Goal: Task Accomplishment & Management: Use online tool/utility

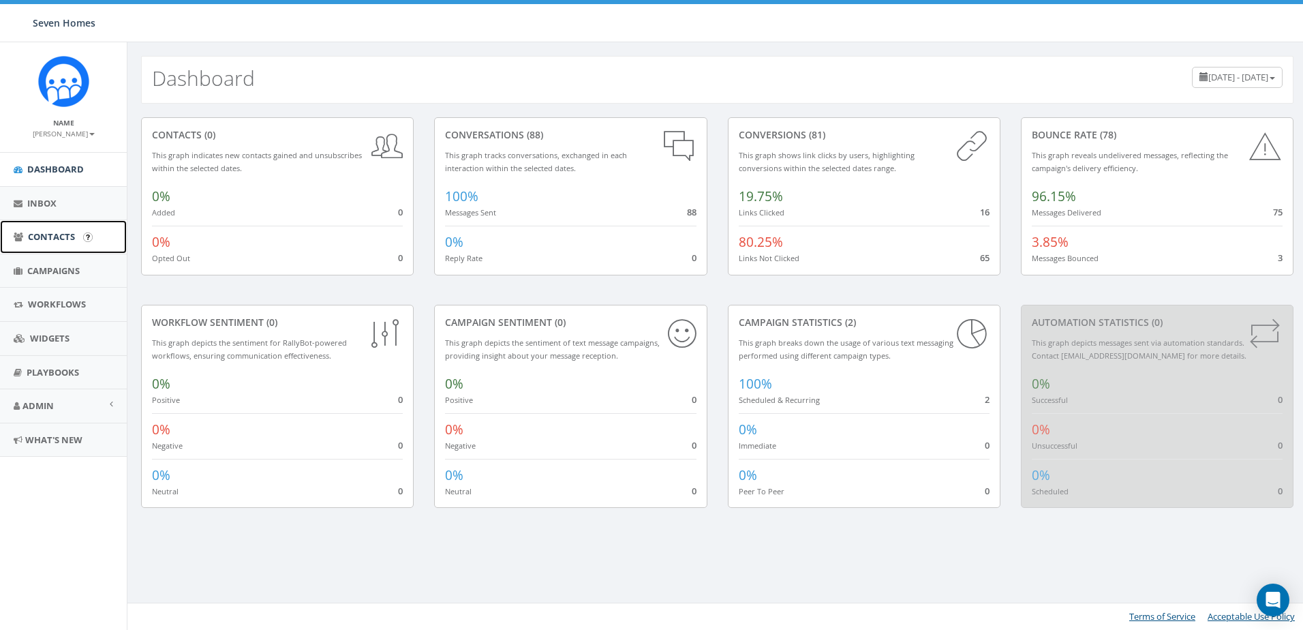
click at [52, 234] on span "Contacts" at bounding box center [51, 236] width 47 height 12
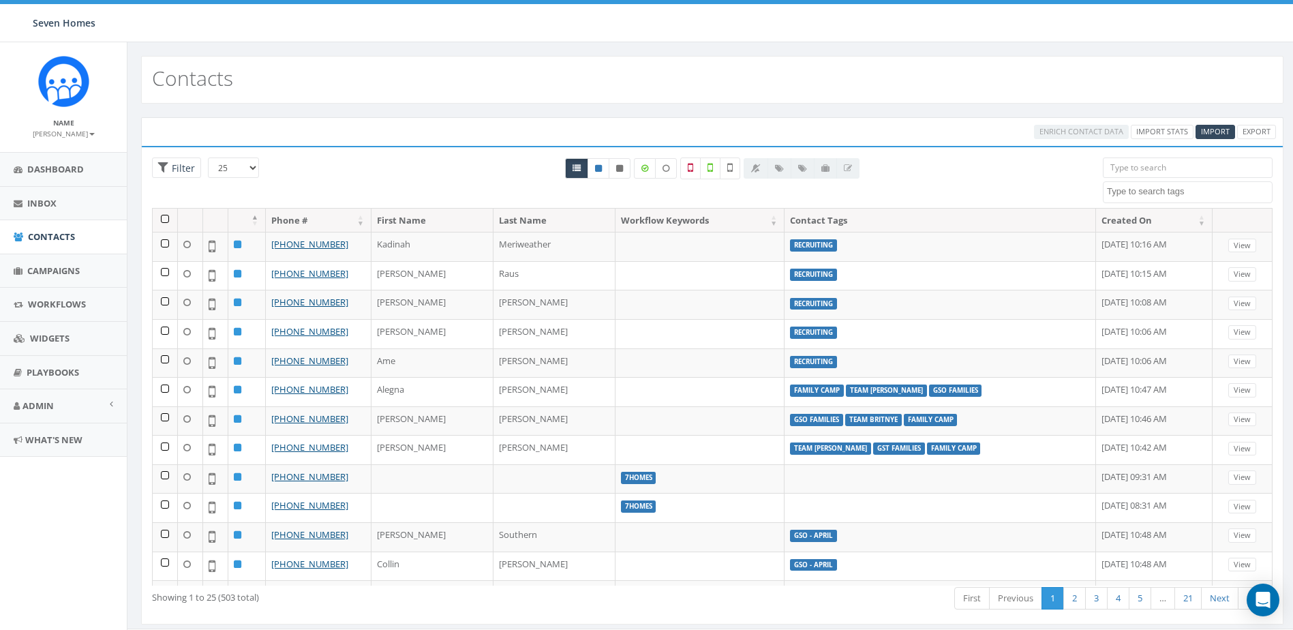
select select
click at [1220, 127] on span "Import" at bounding box center [1215, 131] width 29 height 10
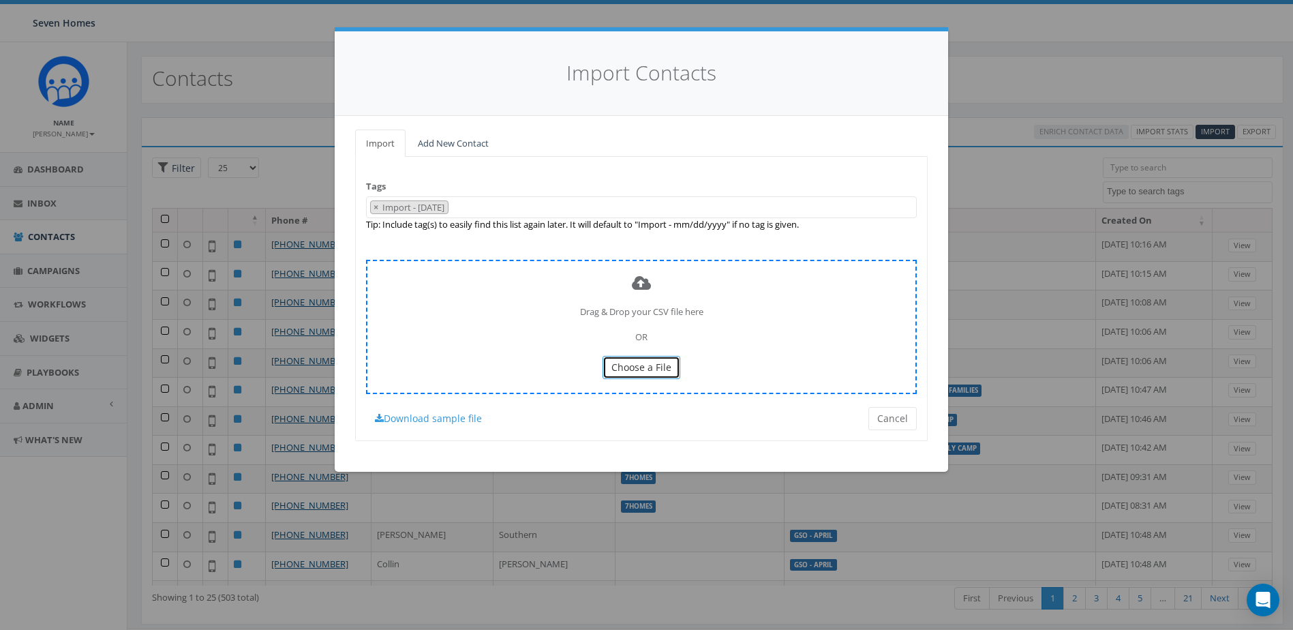
click at [641, 365] on span "Choose a File" at bounding box center [641, 366] width 60 height 13
click at [639, 358] on button "Choose a File" at bounding box center [641, 367] width 78 height 23
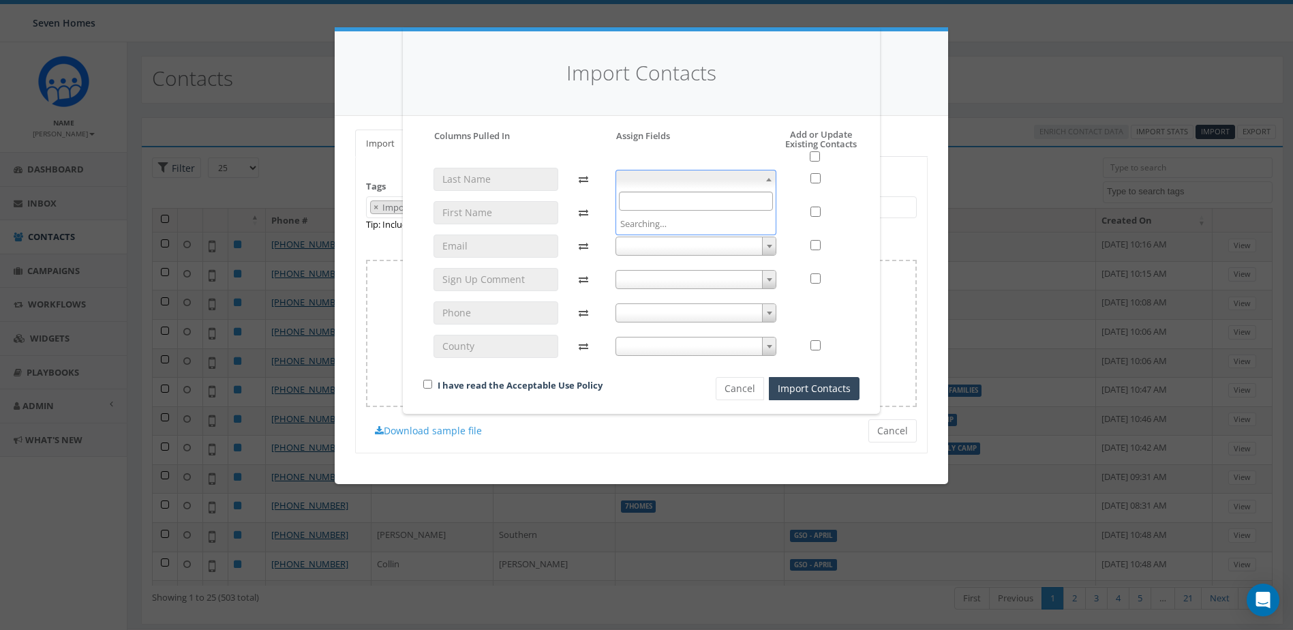
click at [771, 179] on b at bounding box center [768, 179] width 5 height 3
type input "last"
select select "last_name"
click at [726, 203] on span at bounding box center [696, 212] width 162 height 19
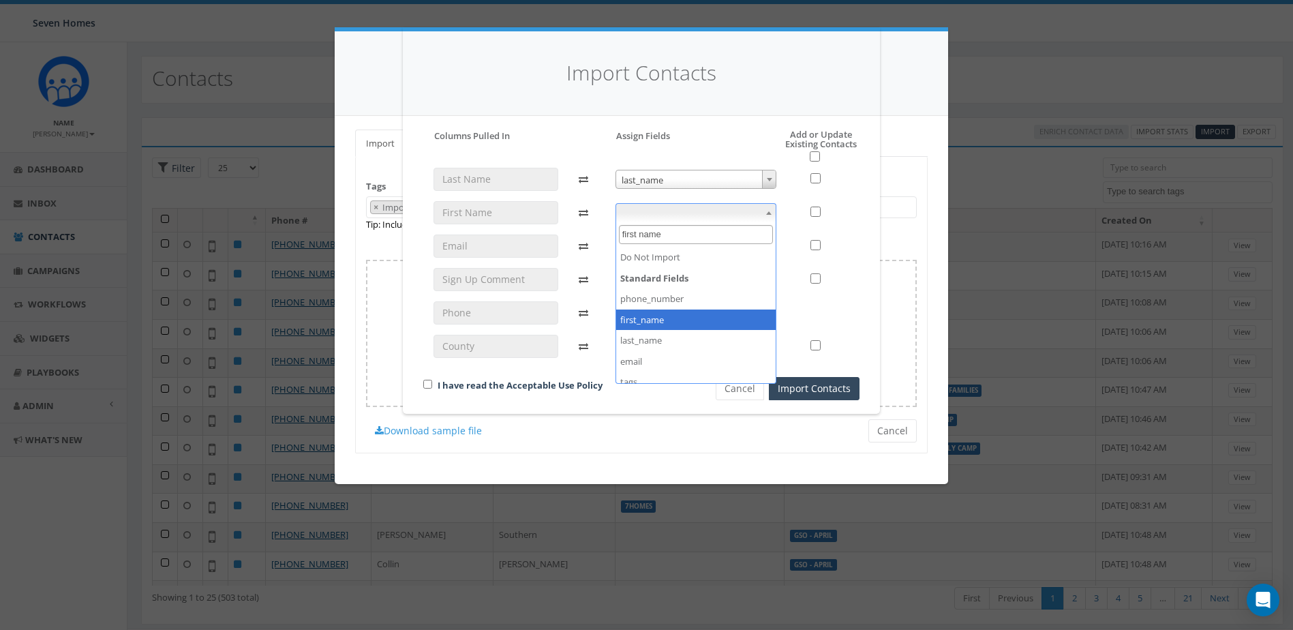
type input "first name"
select select "first_name"
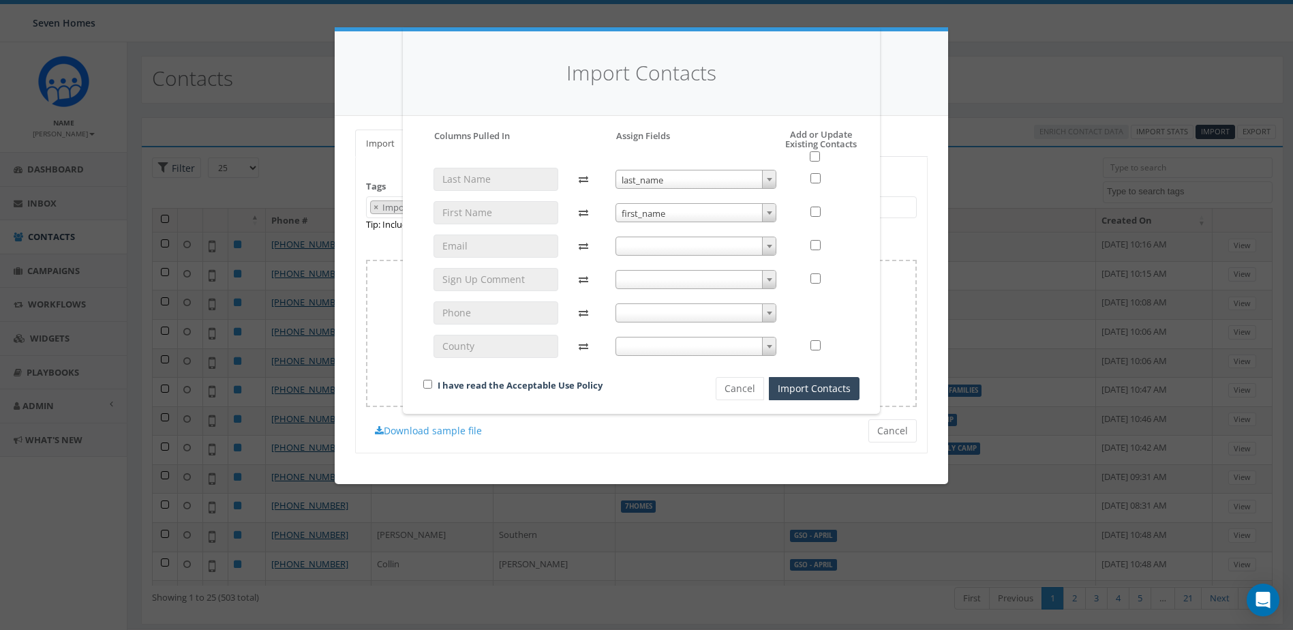
click at [667, 250] on span at bounding box center [696, 245] width 162 height 19
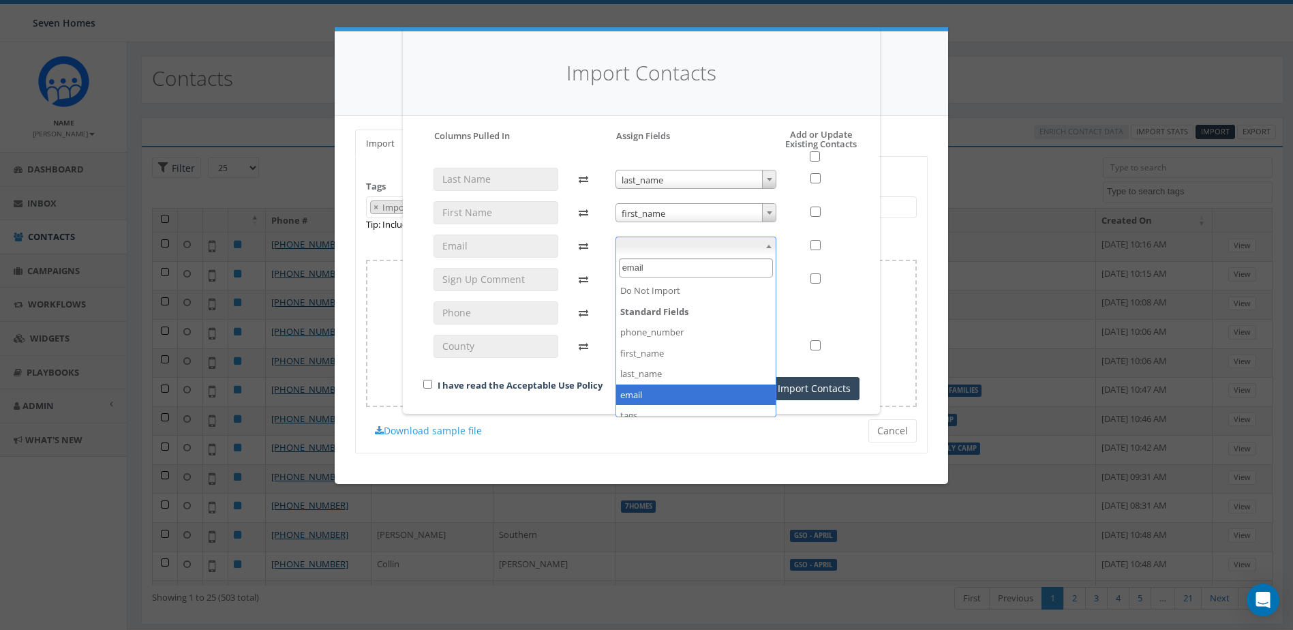
type input "email"
select select "email"
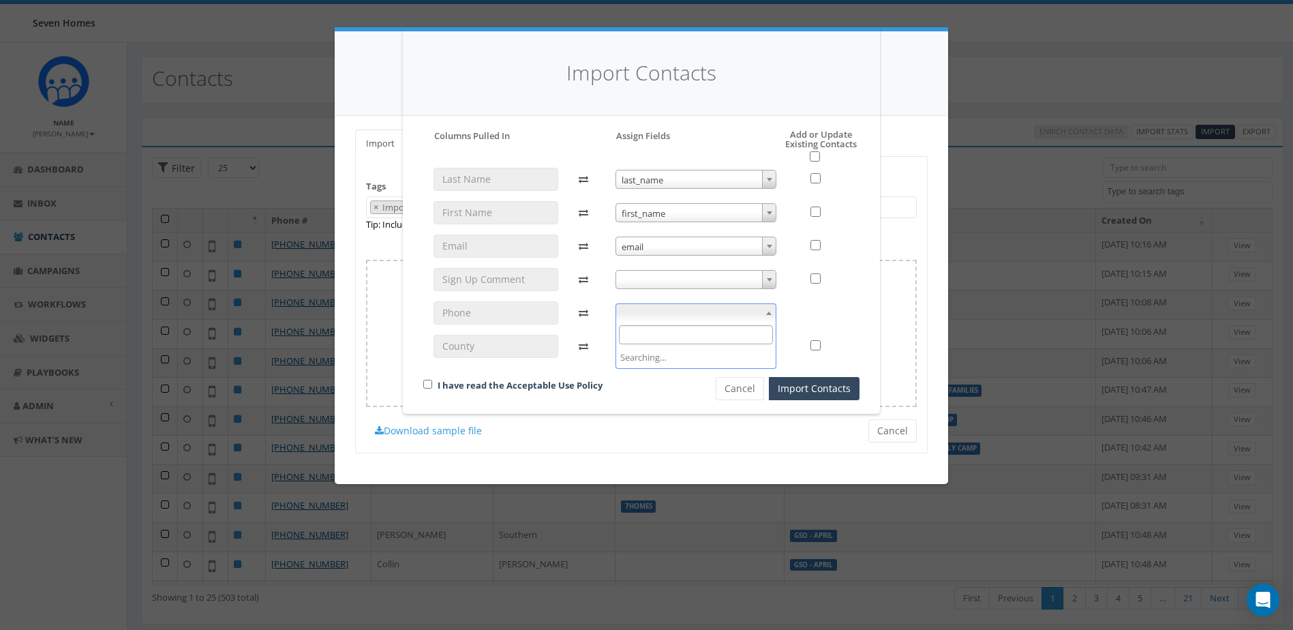
click at [655, 311] on span at bounding box center [696, 312] width 162 height 19
select select "phone_number"
click at [521, 386] on link "I have read the Acceptable Use Policy" at bounding box center [519, 385] width 165 height 12
click at [430, 385] on input "checkbox" at bounding box center [427, 384] width 9 height 9
checkbox input "true"
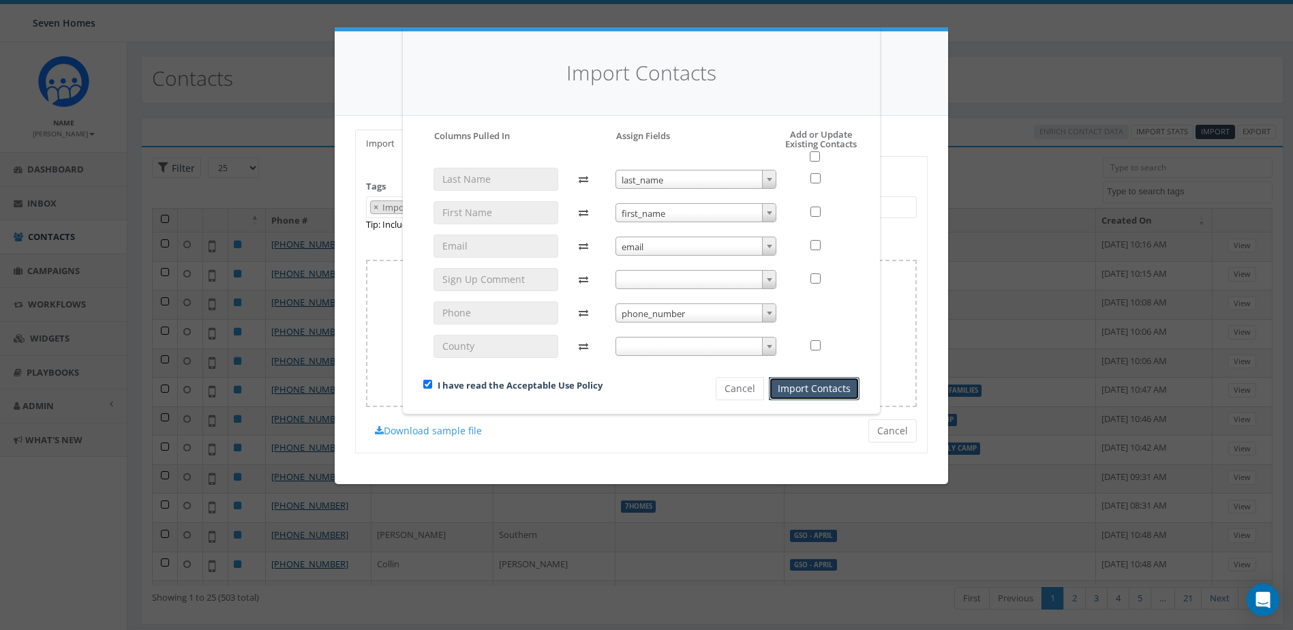
click at [824, 384] on button "Import Contacts" at bounding box center [814, 388] width 91 height 23
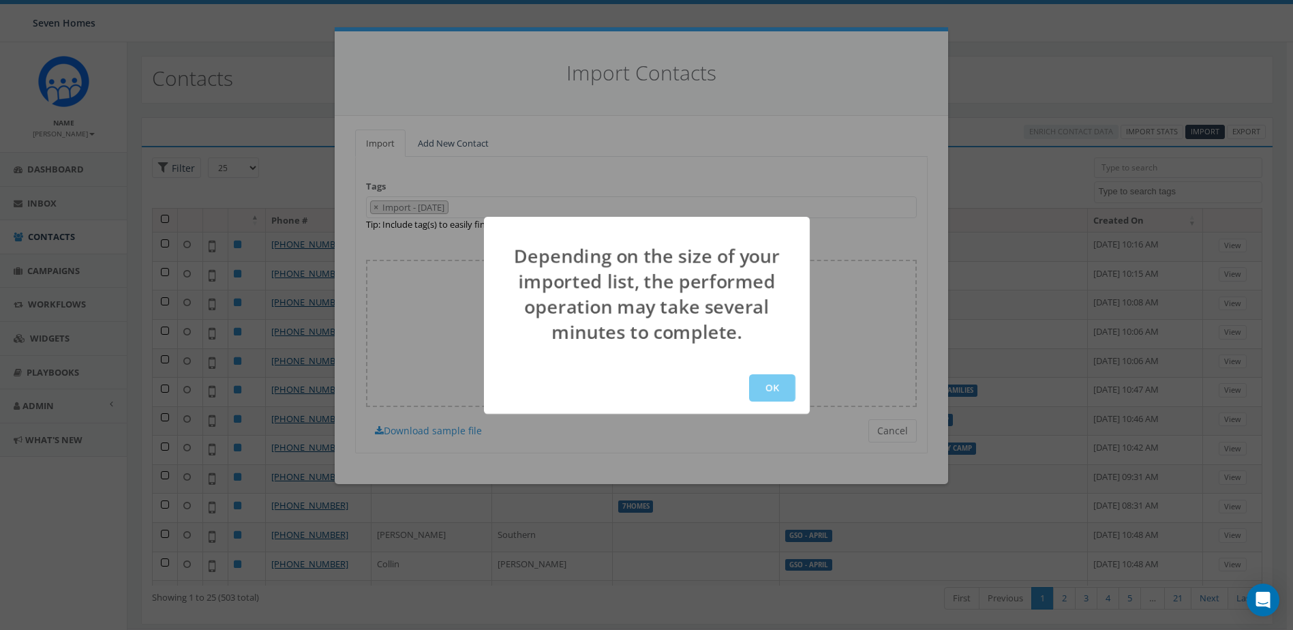
click at [776, 387] on button "OK" at bounding box center [772, 387] width 46 height 27
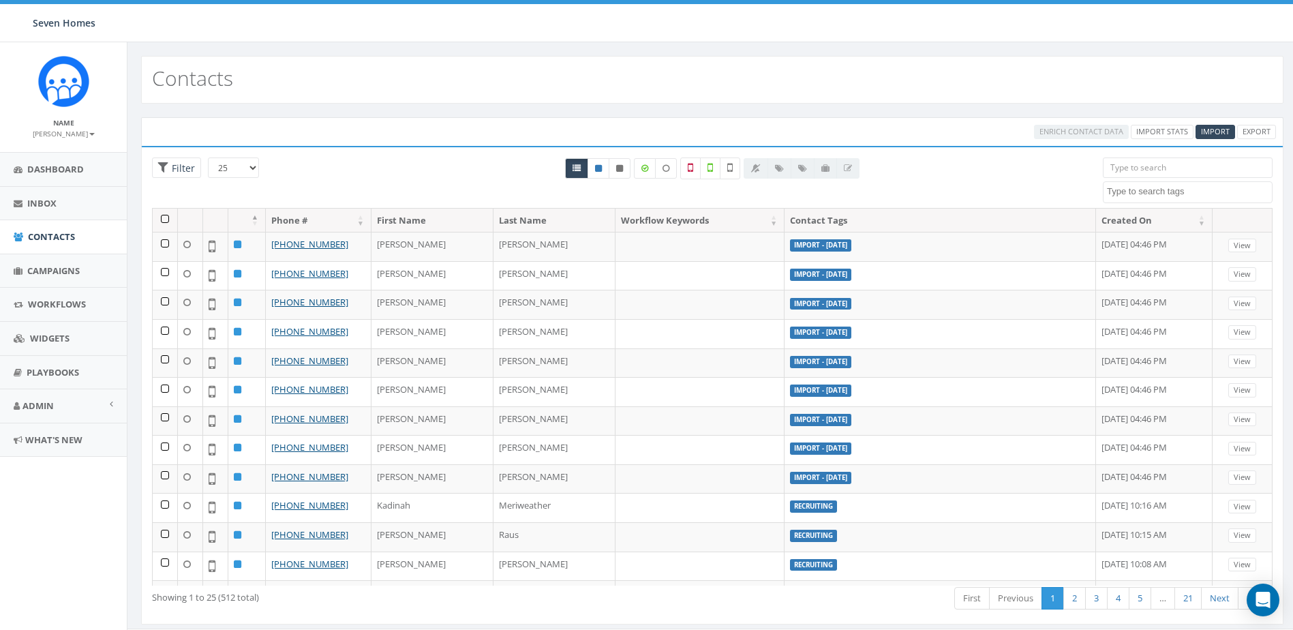
select select
click at [54, 271] on span "Campaigns" at bounding box center [53, 270] width 52 height 12
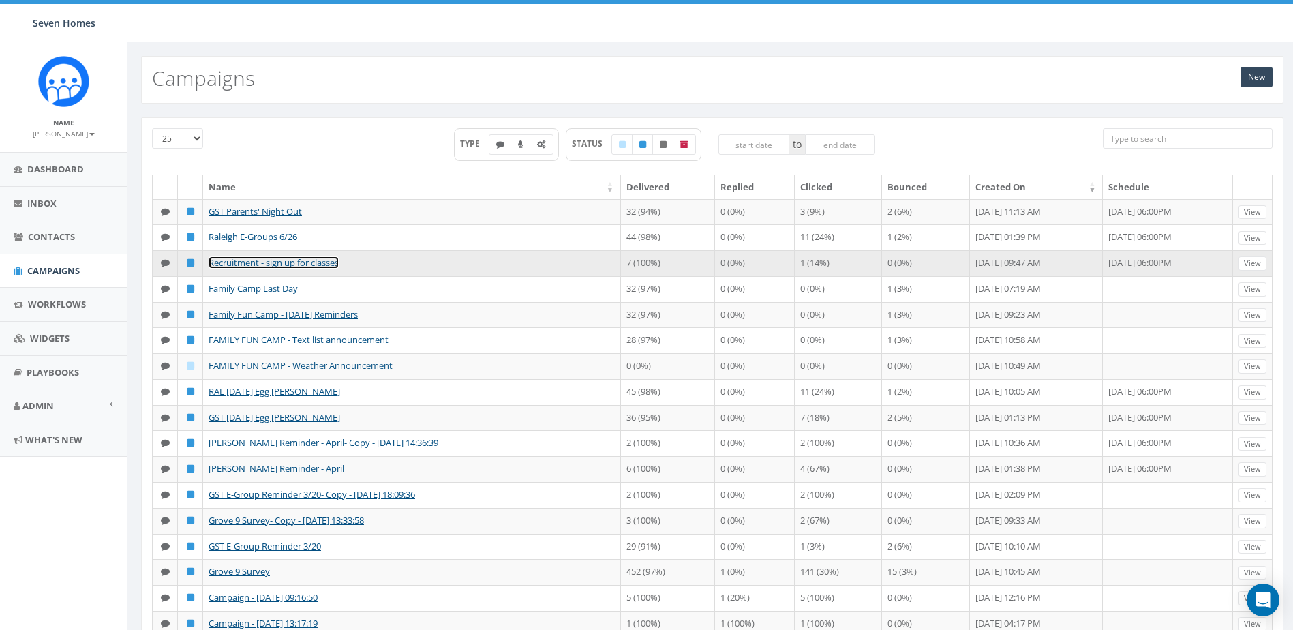
click at [273, 258] on link "Recruitment - sign up for classes" at bounding box center [274, 262] width 130 height 12
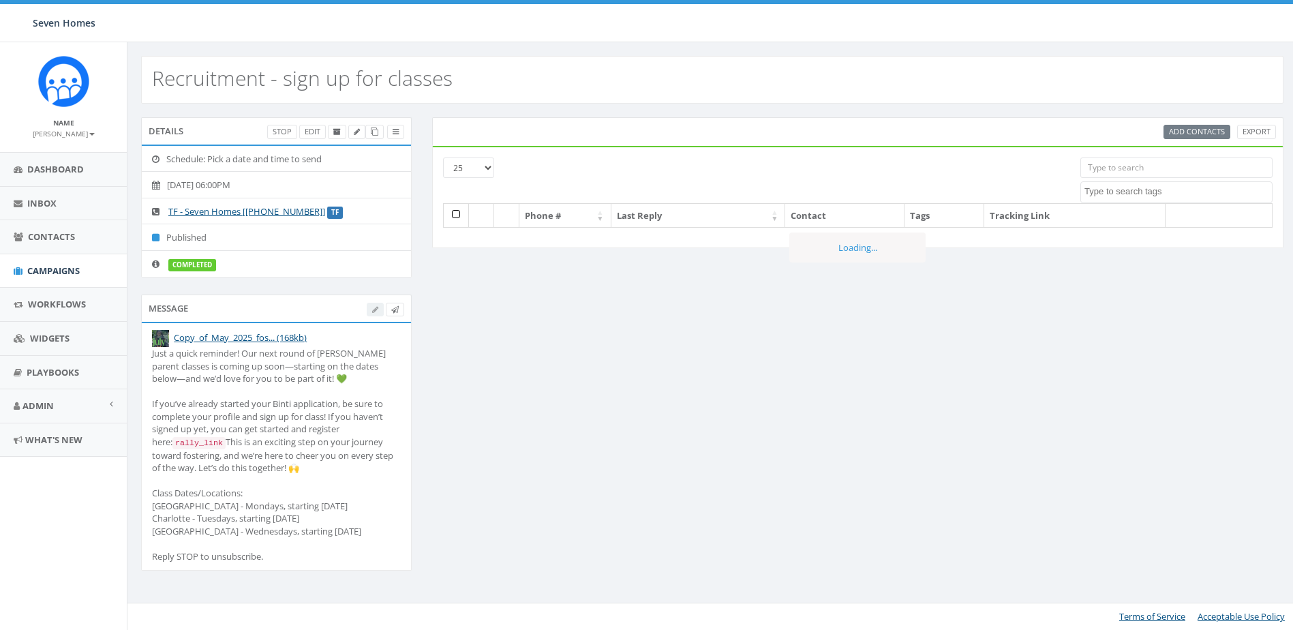
select select
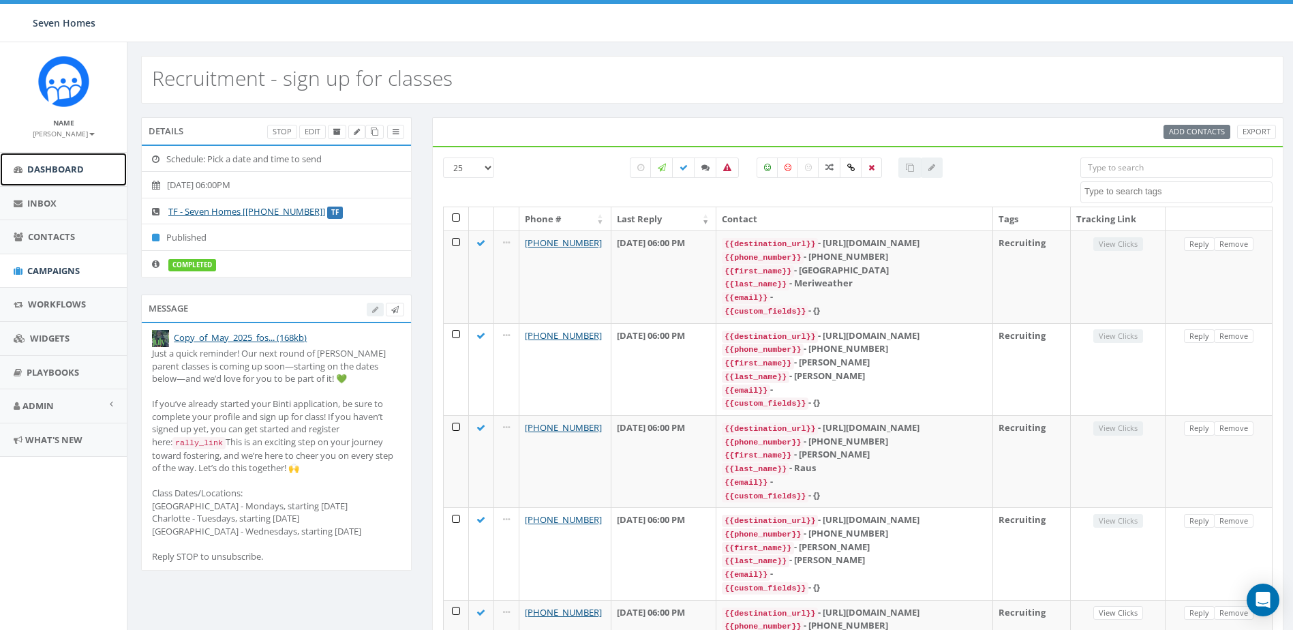
click at [46, 174] on span "Dashboard" at bounding box center [55, 169] width 57 height 12
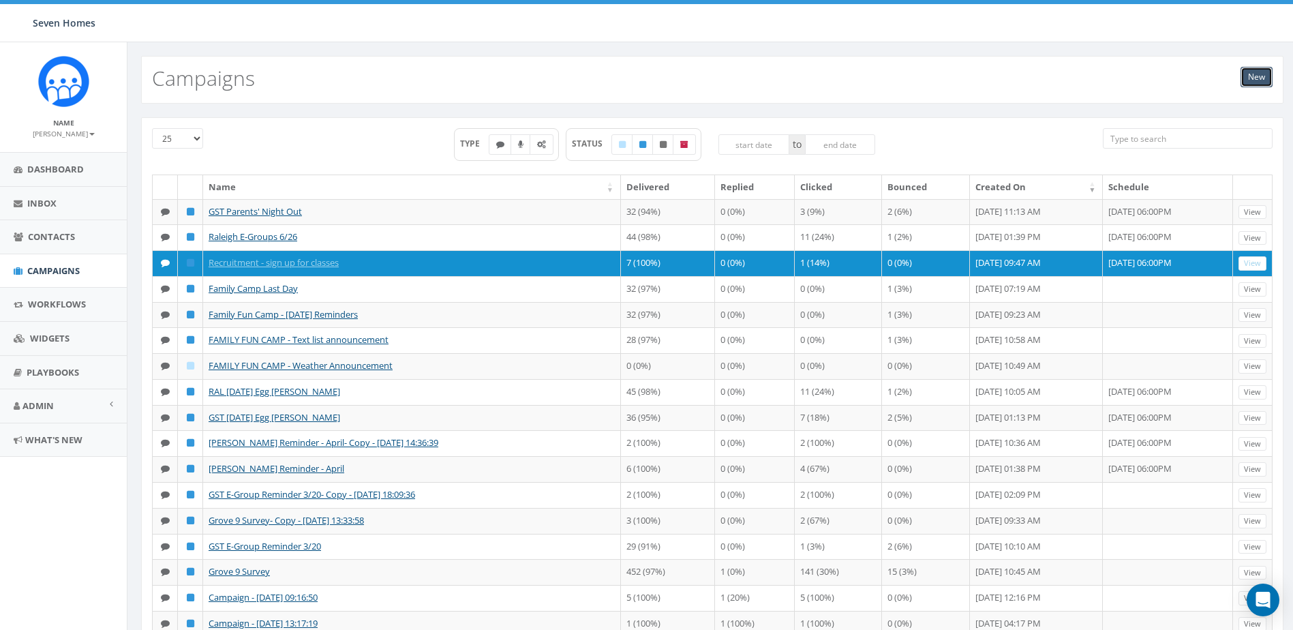
click at [1254, 74] on link "New" at bounding box center [1256, 77] width 32 height 20
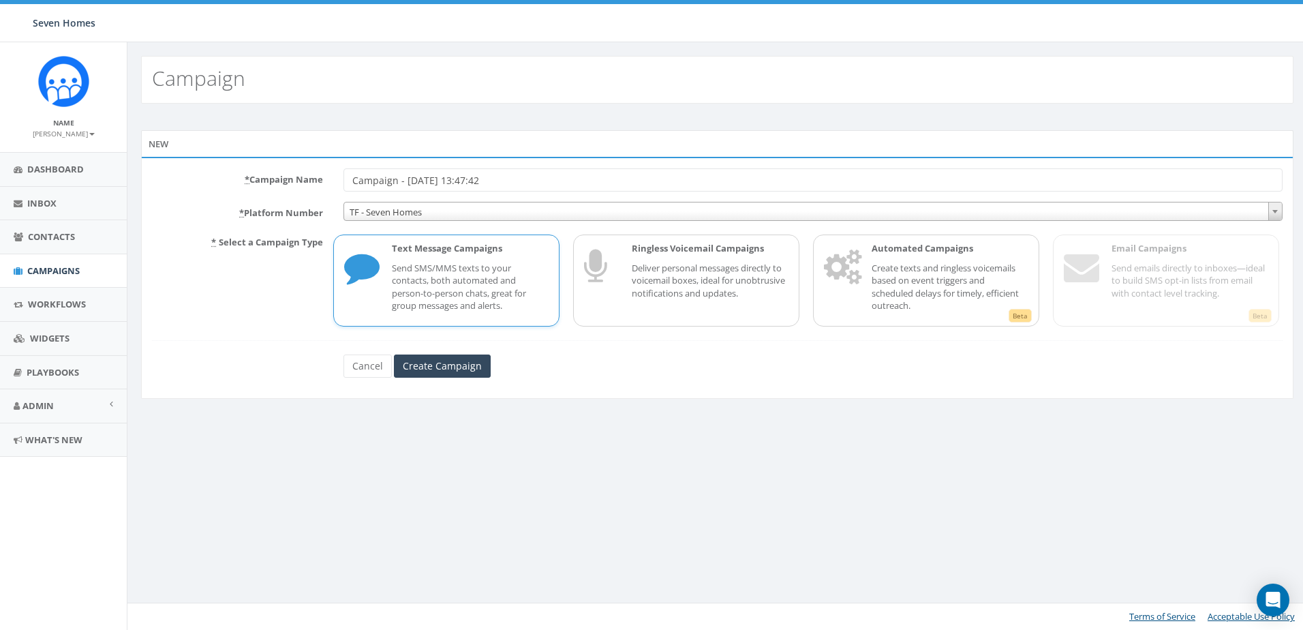
drag, startPoint x: 515, startPoint y: 181, endPoint x: 346, endPoint y: 186, distance: 169.1
click at [346, 186] on input "Campaign - [DATE] 13:47:42" at bounding box center [812, 179] width 939 height 23
type input "P"
type input "Info Session Reminder"
click at [440, 365] on input "Create Campaign" at bounding box center [442, 365] width 97 height 23
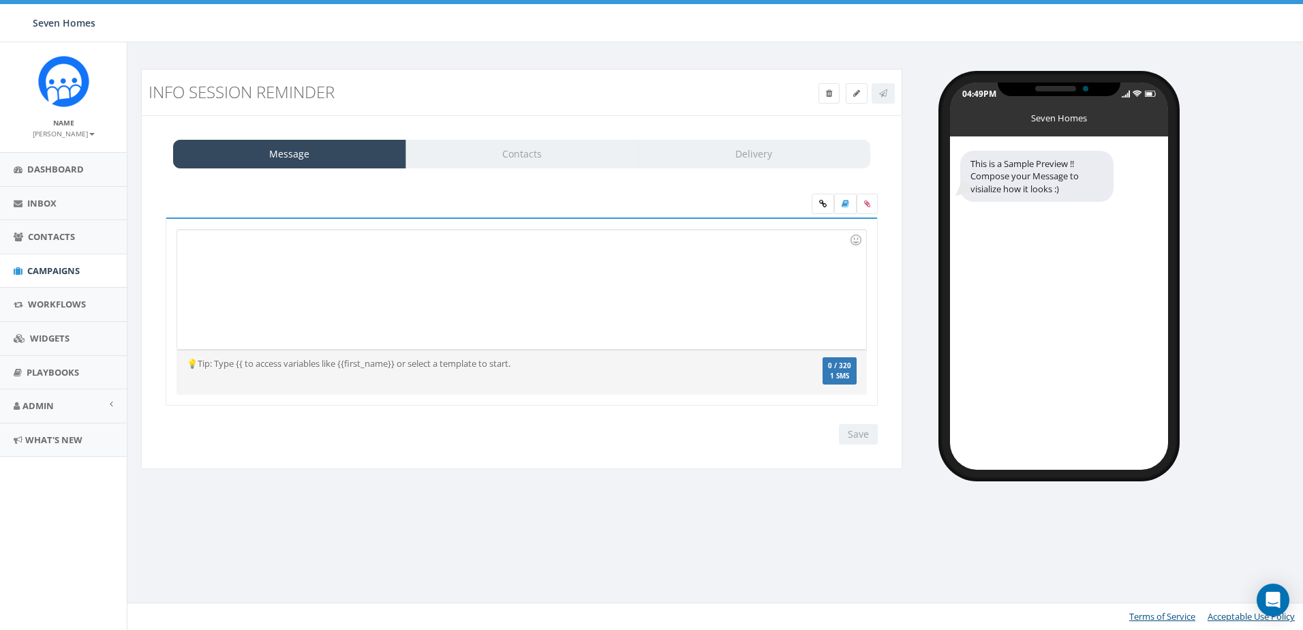
click at [226, 250] on div at bounding box center [521, 289] width 688 height 119
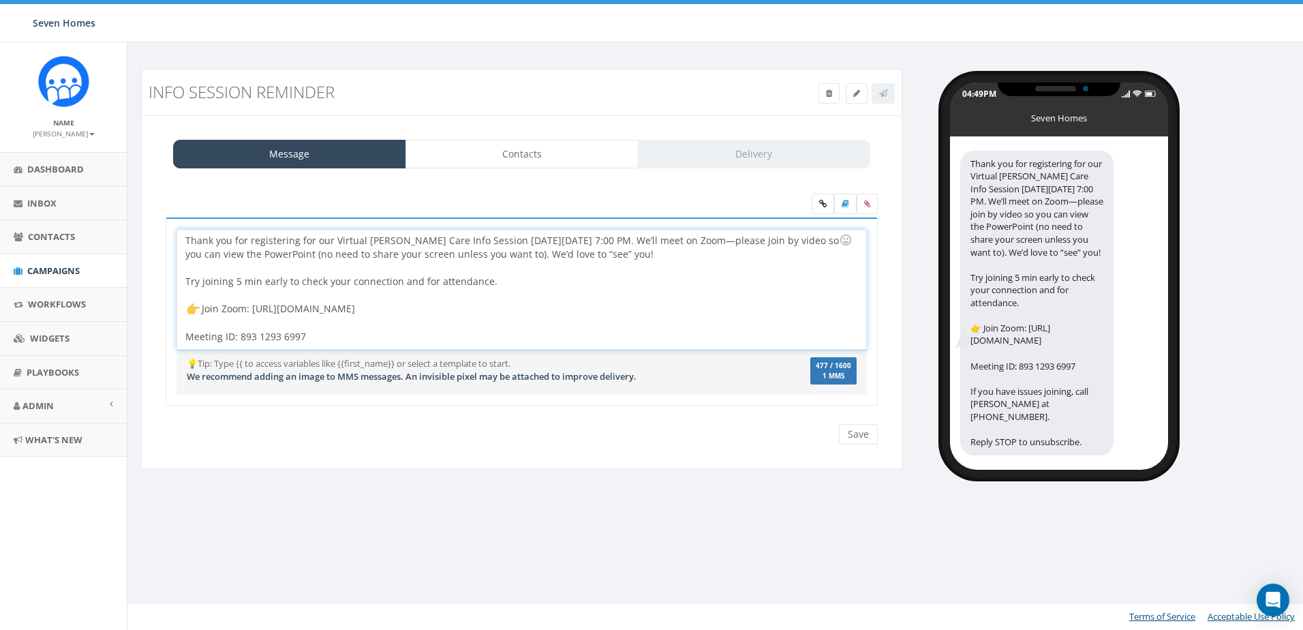
click at [502, 240] on div "Thank you for registering for our Virtual Foster Care Info Session on Thursday,…" at bounding box center [521, 289] width 688 height 119
drag, startPoint x: 529, startPoint y: 242, endPoint x: 557, endPoint y: 240, distance: 28.7
click at [557, 240] on div "Thank you for registering for our Virtual Foster Care Info Session on Tuesday, …" at bounding box center [521, 289] width 688 height 119
drag, startPoint x: 221, startPoint y: 254, endPoint x: 204, endPoint y: 245, distance: 18.9
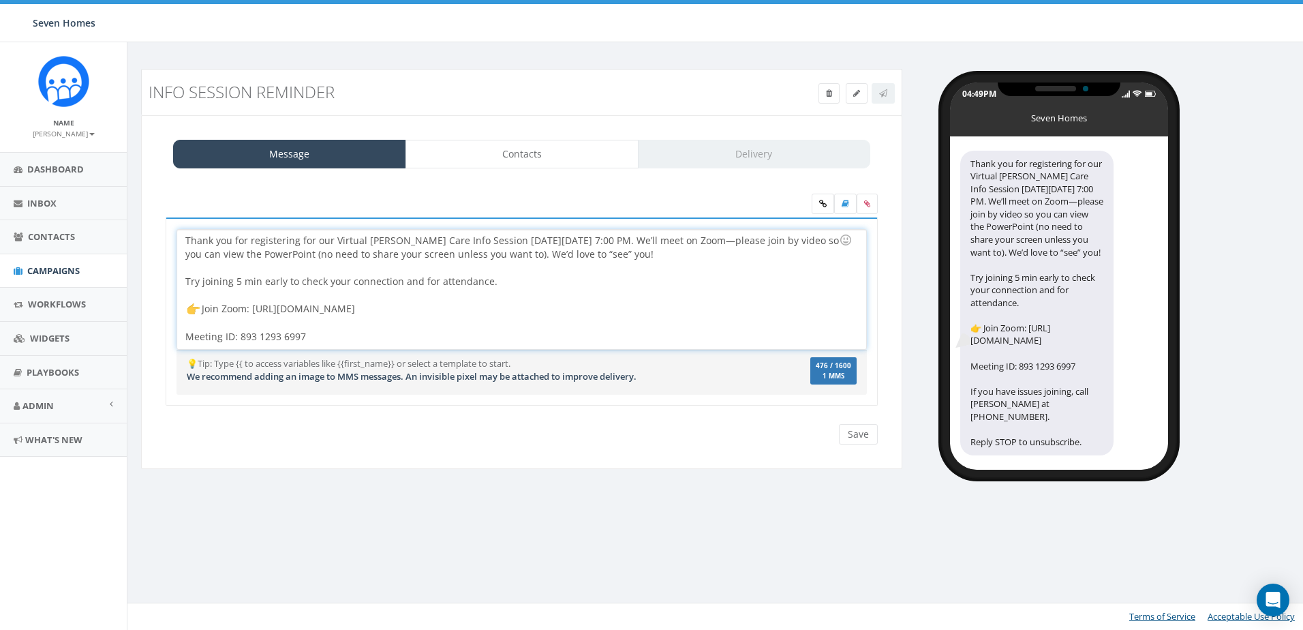
click at [221, 254] on div "Thank you for registering for our Virtual Foster Care Info Session on Tuesday, …" at bounding box center [521, 289] width 688 height 119
drag, startPoint x: 186, startPoint y: 237, endPoint x: 331, endPoint y: 243, distance: 145.3
click at [331, 243] on div "Thank you for registering for our Virtual Foster Care Info Session on Tuesday, …" at bounding box center [521, 289] width 688 height 119
drag, startPoint x: 498, startPoint y: 239, endPoint x: 589, endPoint y: 240, distance: 90.6
click at [589, 240] on div "Can't wait to see you TONIGHT for our Virtual Foster Care Info Session on Tuesd…" at bounding box center [521, 289] width 688 height 119
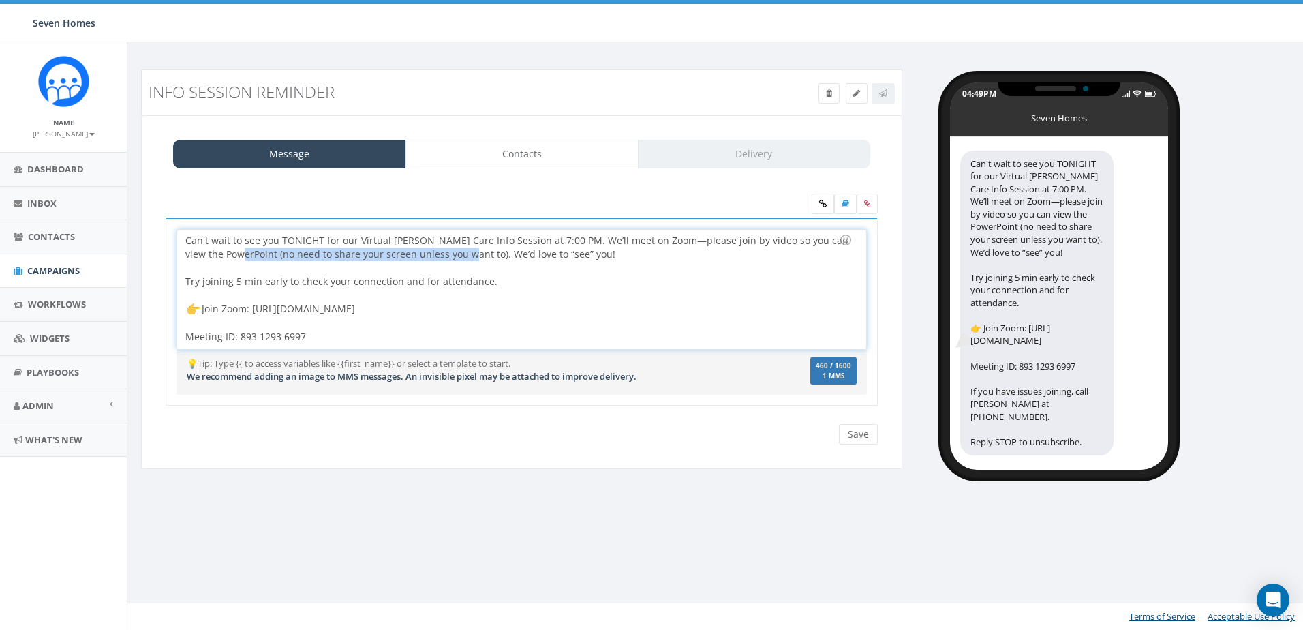
drag, startPoint x: 237, startPoint y: 254, endPoint x: 461, endPoint y: 257, distance: 223.5
click at [461, 257] on div "Can't wait to see you TONIGHT for our Virtual Foster Care Info Session at 7:00 …" at bounding box center [521, 289] width 688 height 119
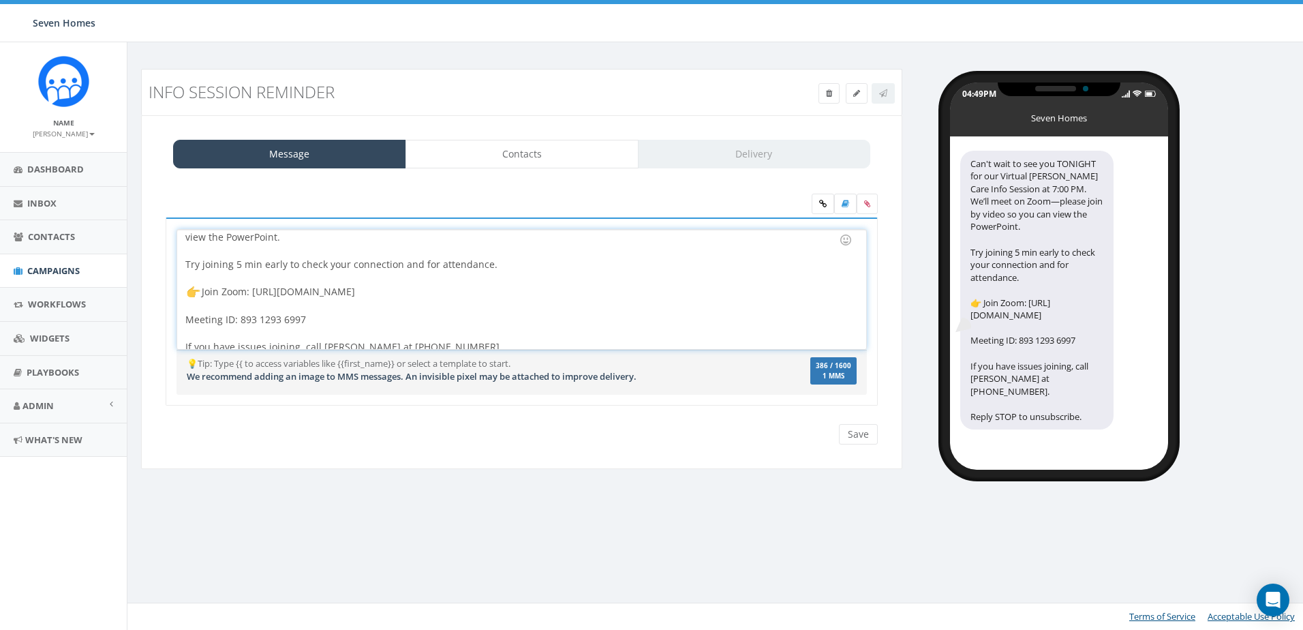
scroll to position [26, 0]
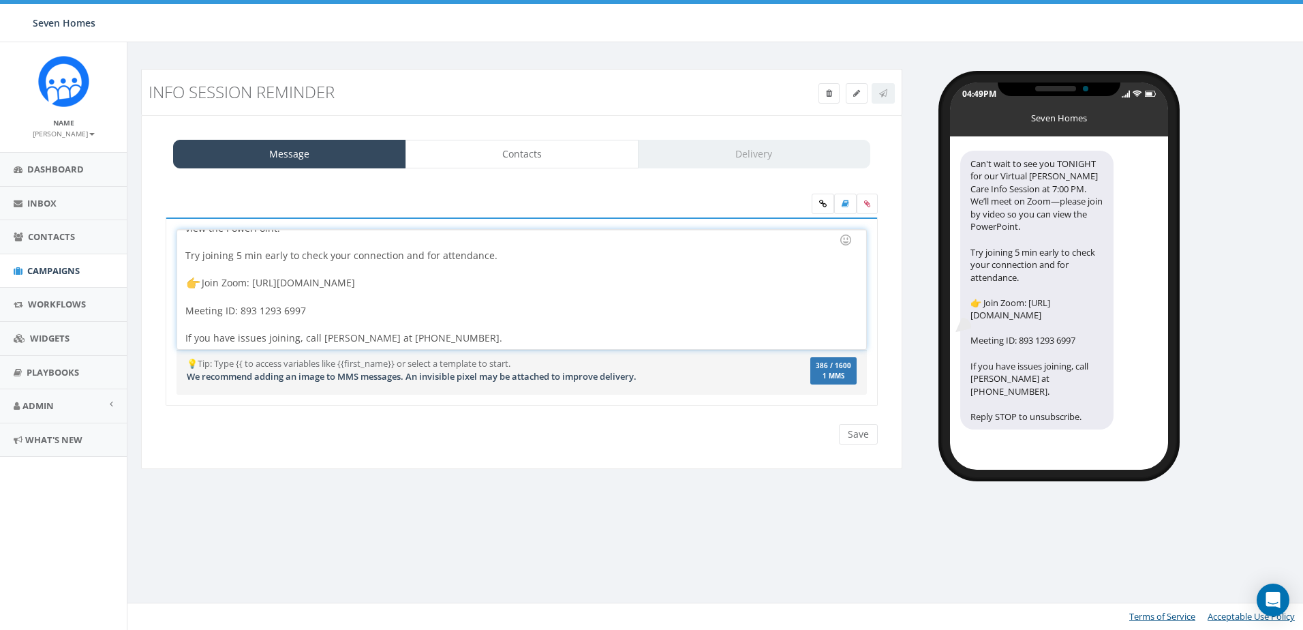
click at [309, 338] on div "Can't wait to see you TONIGHT for our Virtual Foster Care Info Session at 7:00 …" at bounding box center [521, 289] width 688 height 119
click at [445, 334] on div "Can't wait to see you TONIGHT for our Virtual Foster Care Info Session at 7:00 …" at bounding box center [521, 289] width 688 height 119
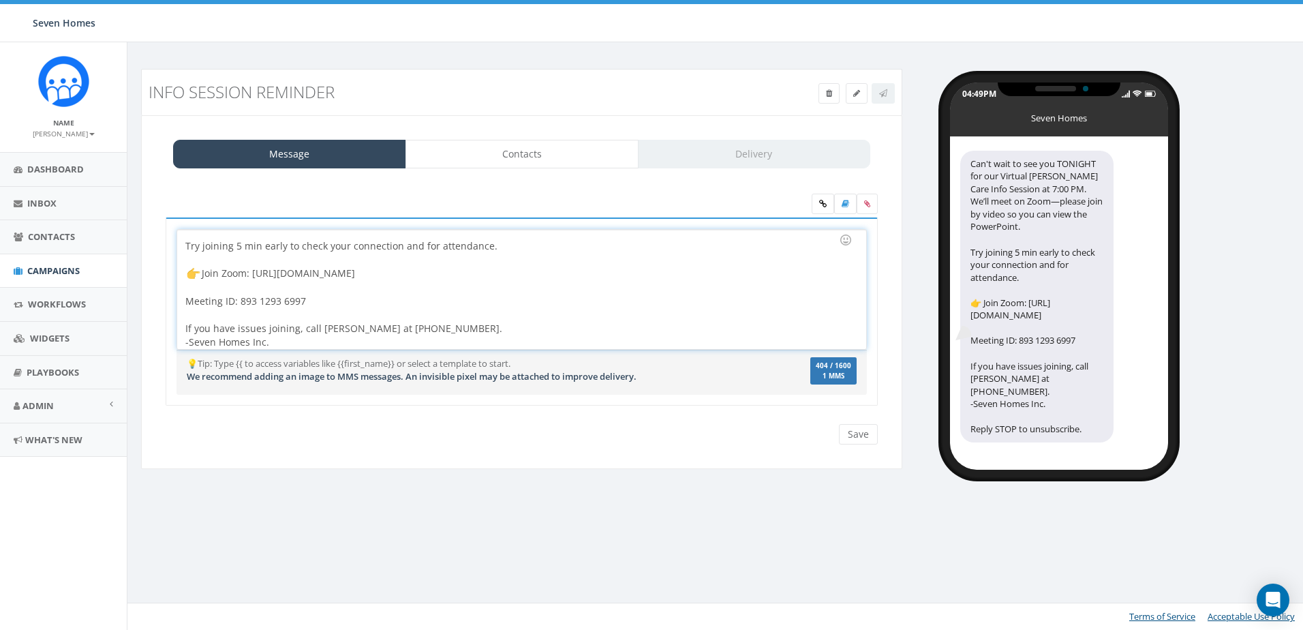
click at [436, 329] on div "Can't wait to see you TONIGHT for our Virtual Foster Care Info Session at 7:00 …" at bounding box center [521, 289] width 688 height 119
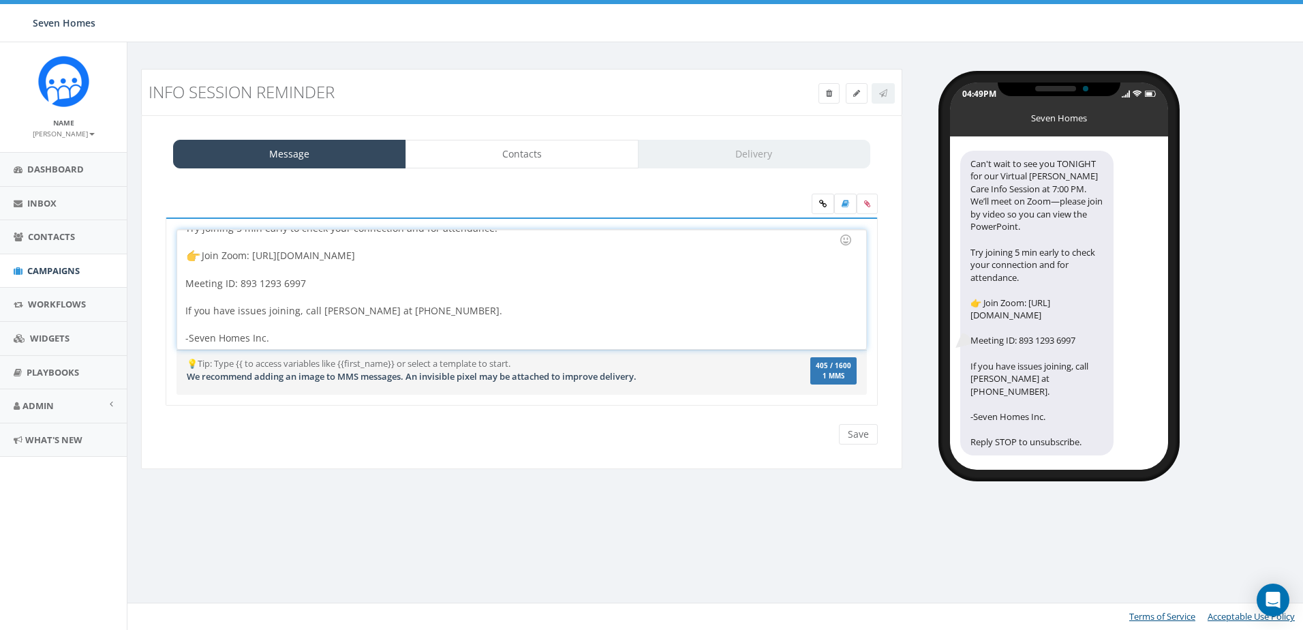
click at [189, 336] on div "-Seven Homes Inc." at bounding box center [517, 338] width 664 height 14
click at [273, 334] on div "-Seven Homes Inc." at bounding box center [517, 338] width 664 height 14
click at [854, 433] on input "Save" at bounding box center [858, 434] width 39 height 20
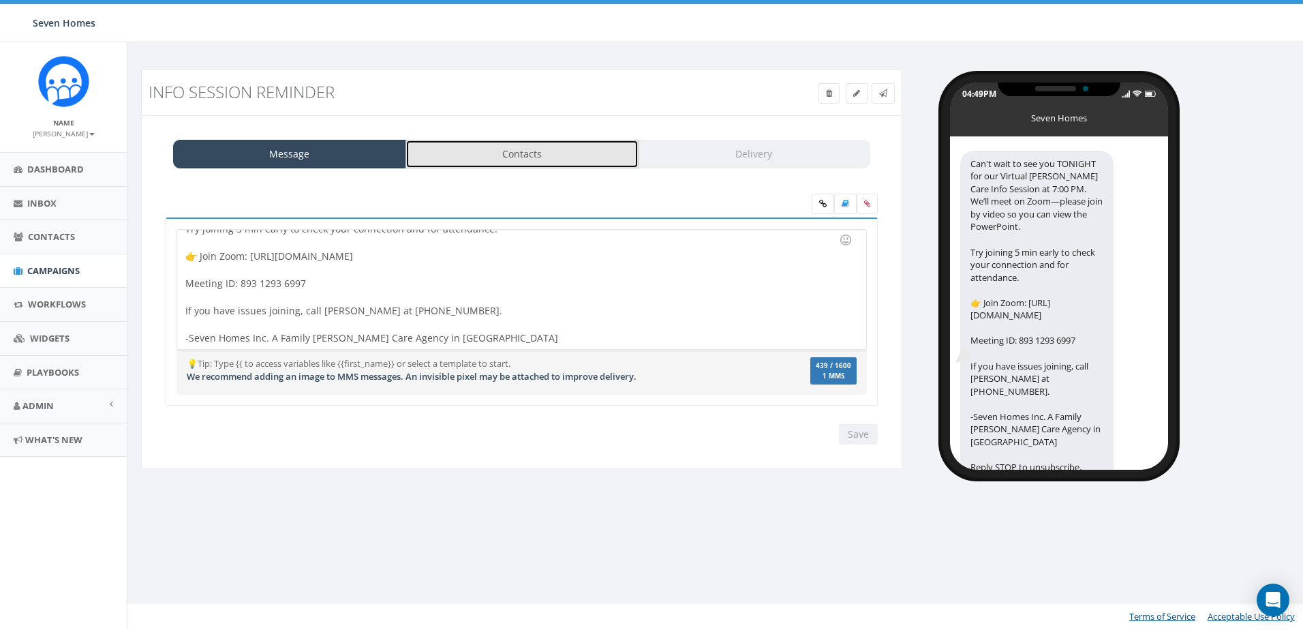
click at [553, 160] on link "Contacts" at bounding box center [521, 154] width 233 height 29
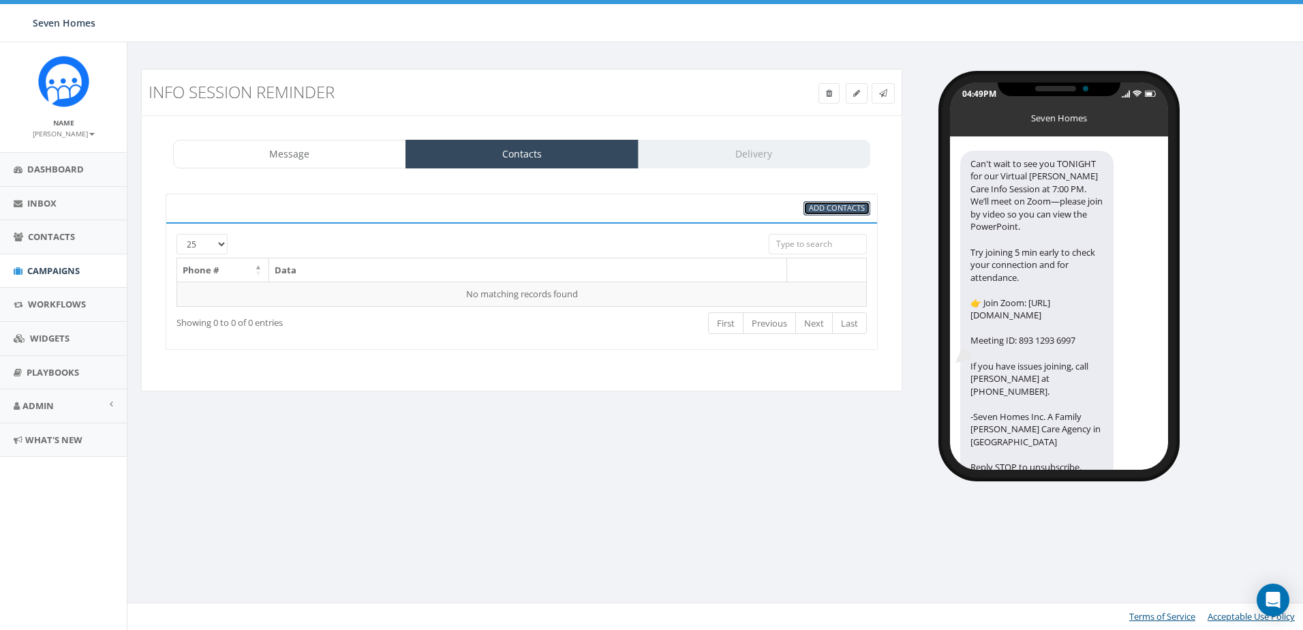
click at [840, 207] on span "Add Contacts" at bounding box center [837, 207] width 56 height 10
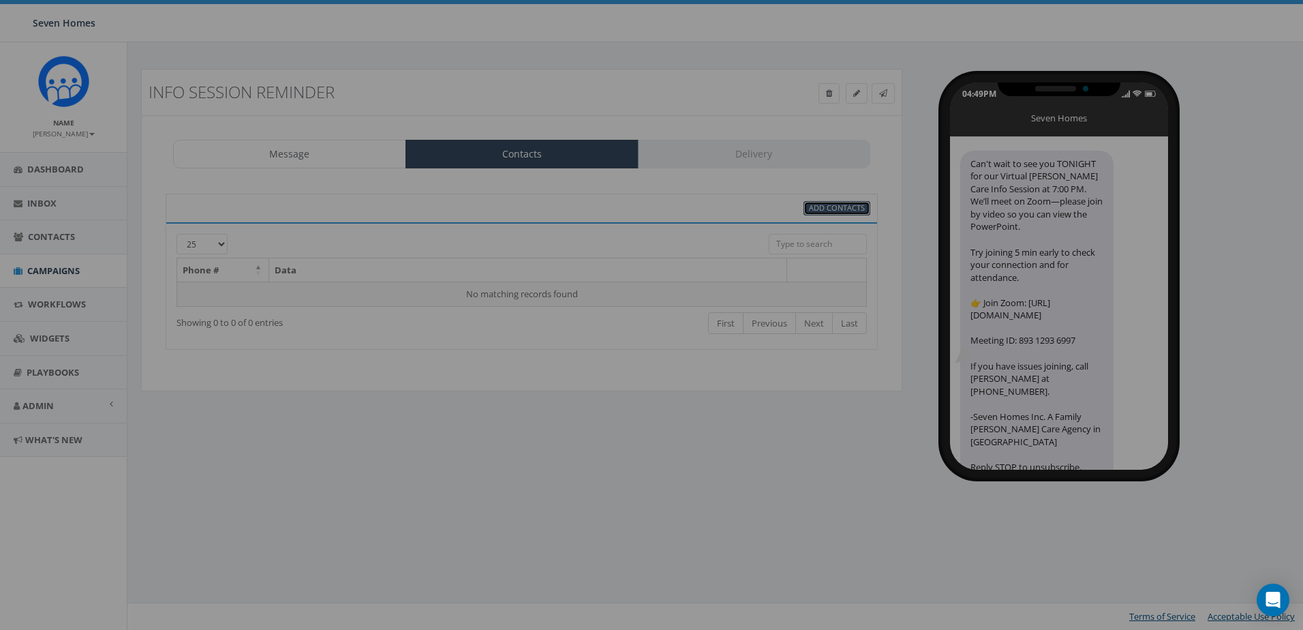
select select
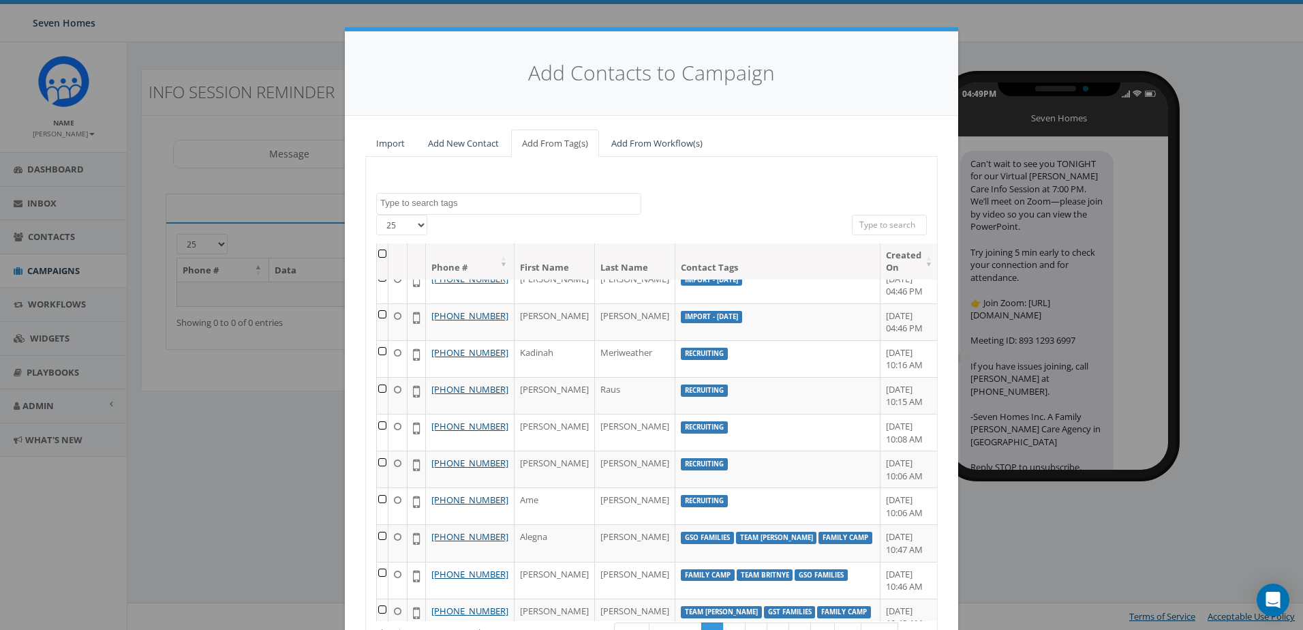
scroll to position [273, 0]
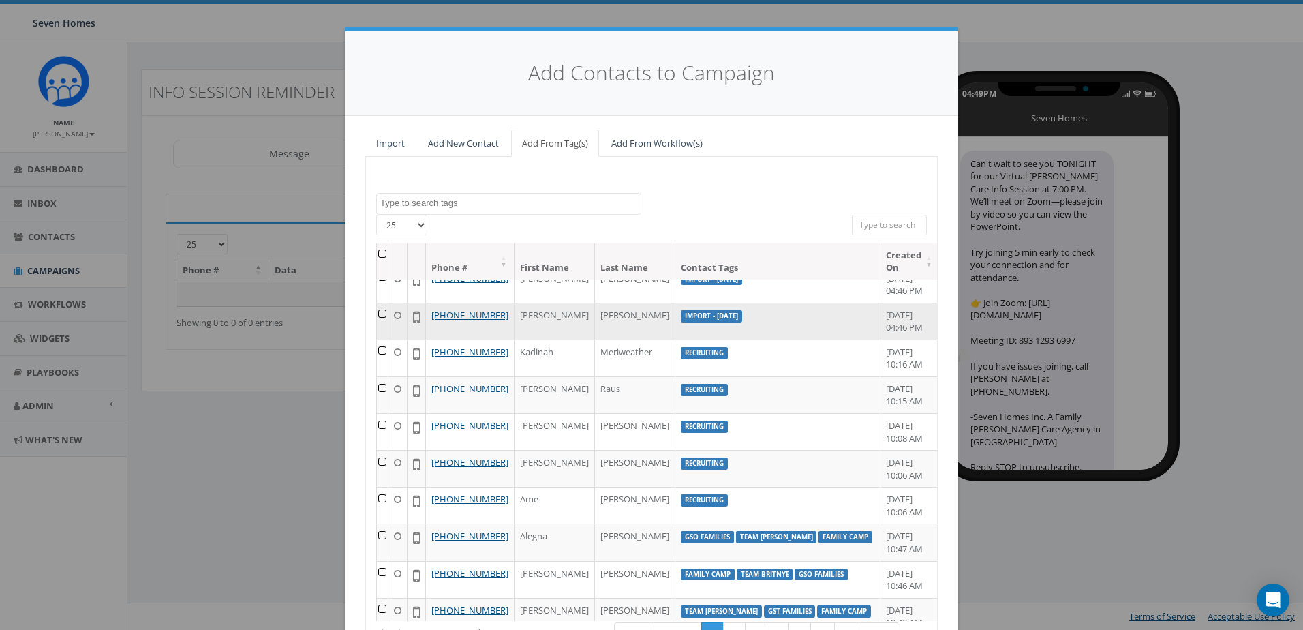
click at [383, 339] on td at bounding box center [383, 321] width 12 height 37
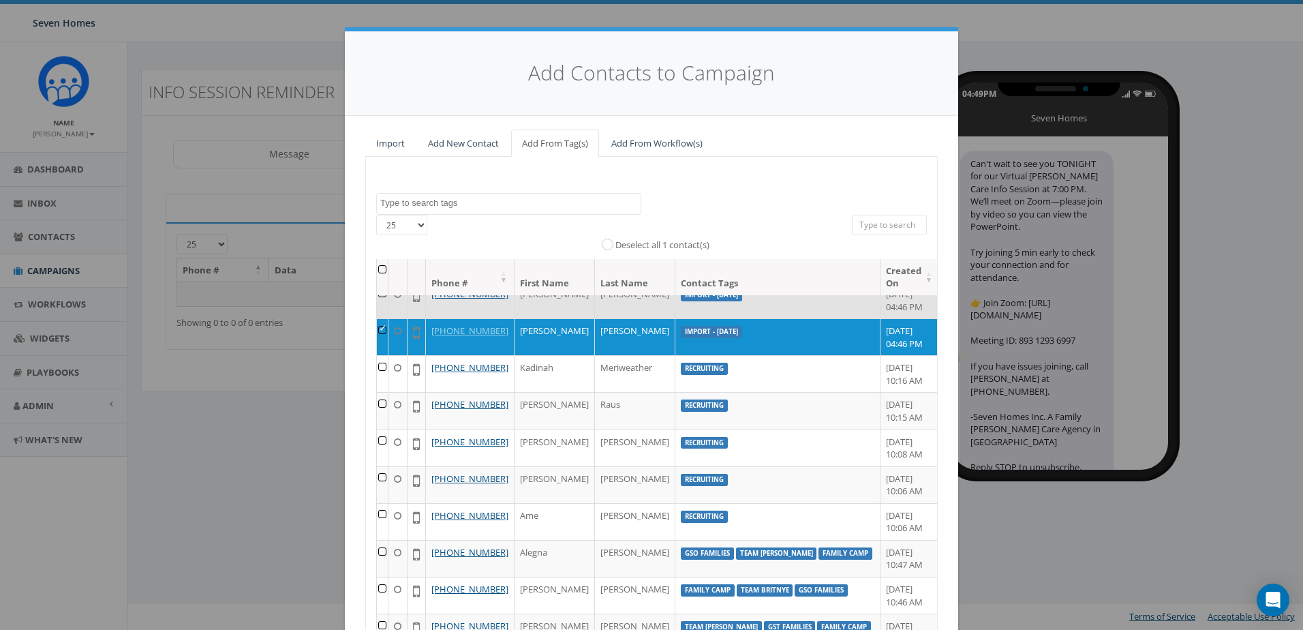
click at [386, 318] on td at bounding box center [383, 299] width 12 height 37
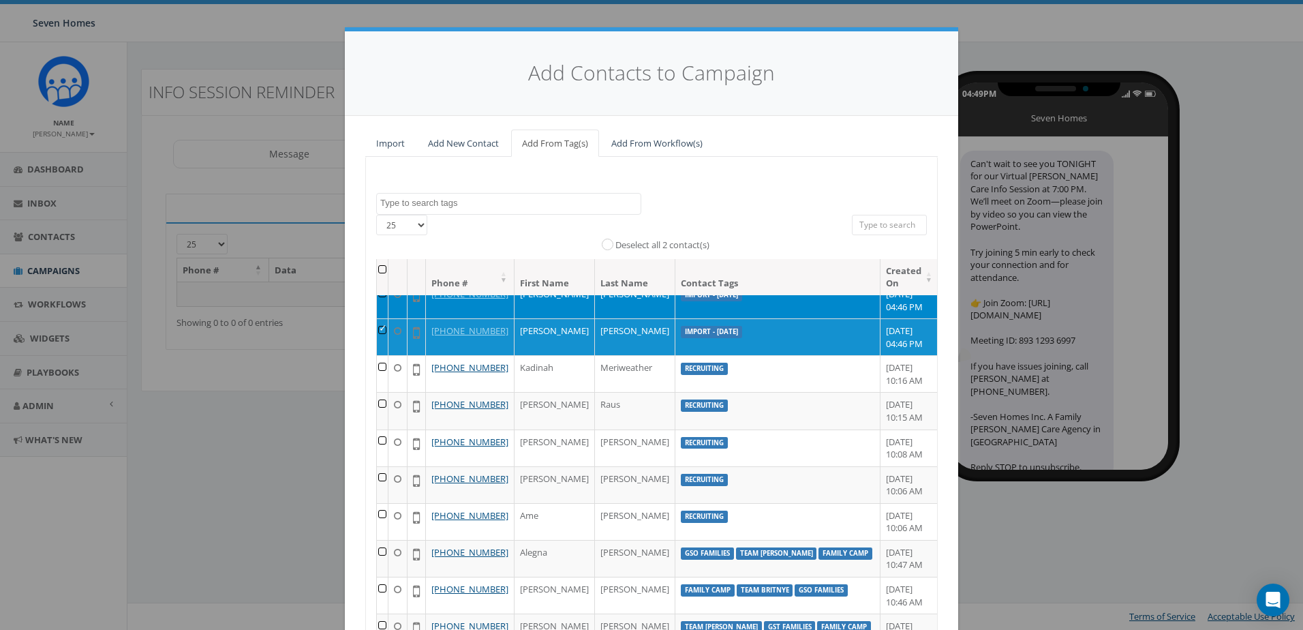
click at [384, 281] on td at bounding box center [383, 263] width 12 height 37
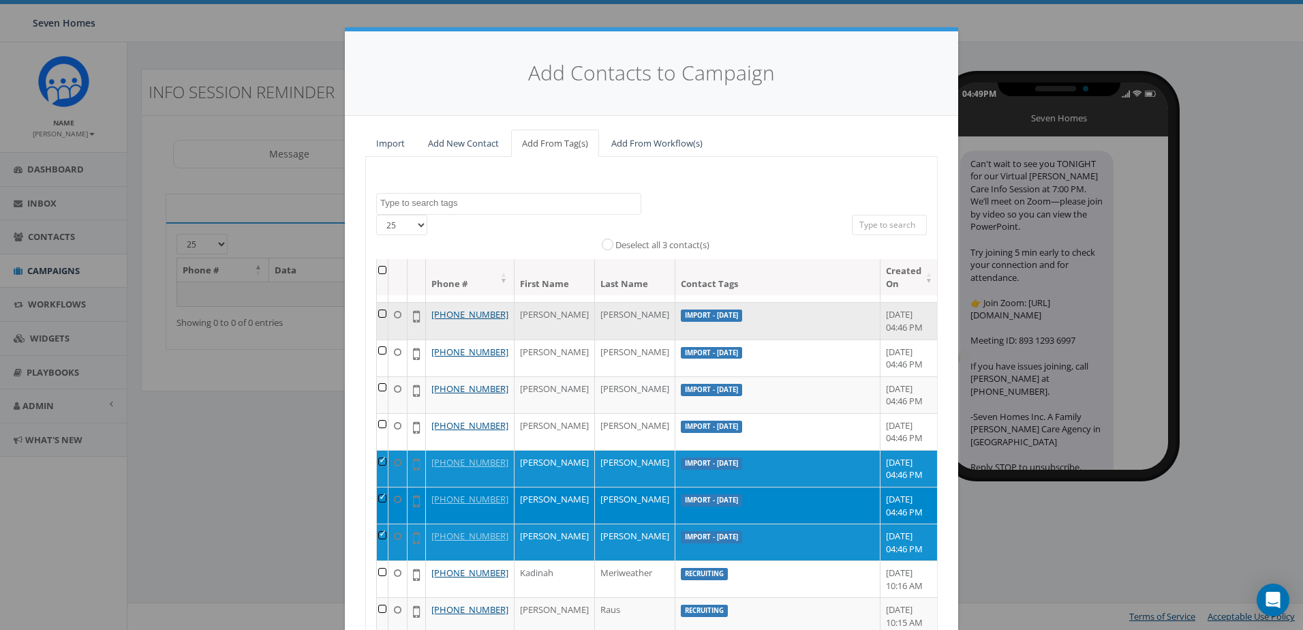
scroll to position [0, 0]
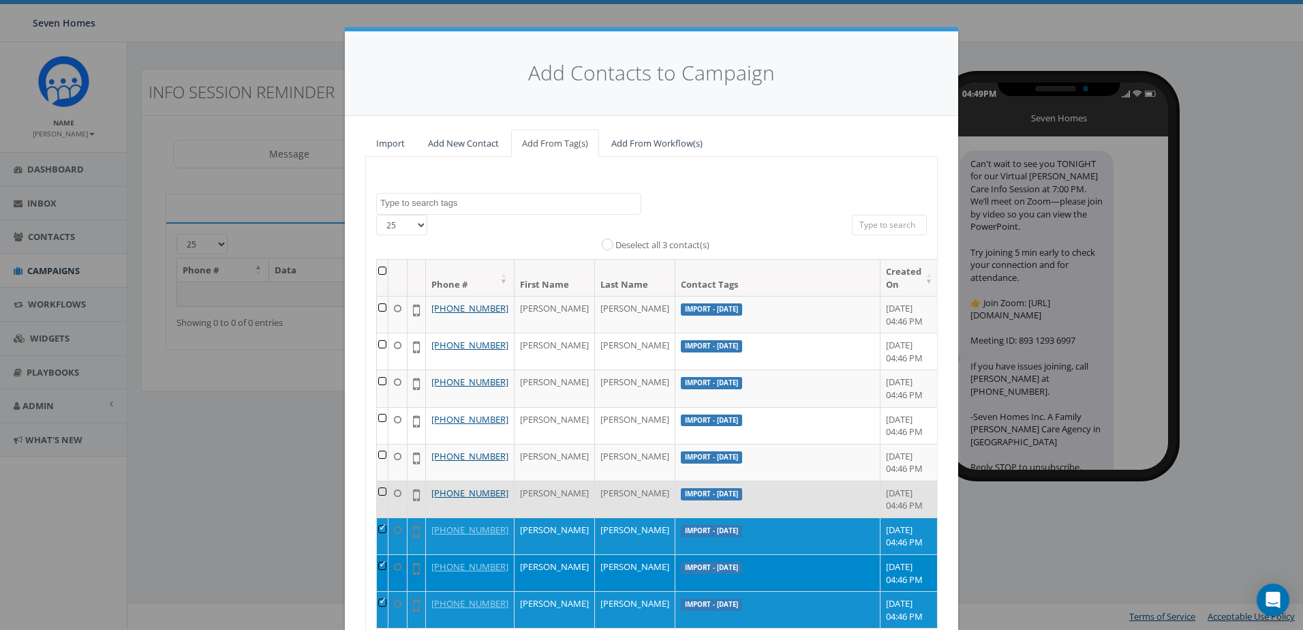
click at [386, 517] on td at bounding box center [383, 498] width 12 height 37
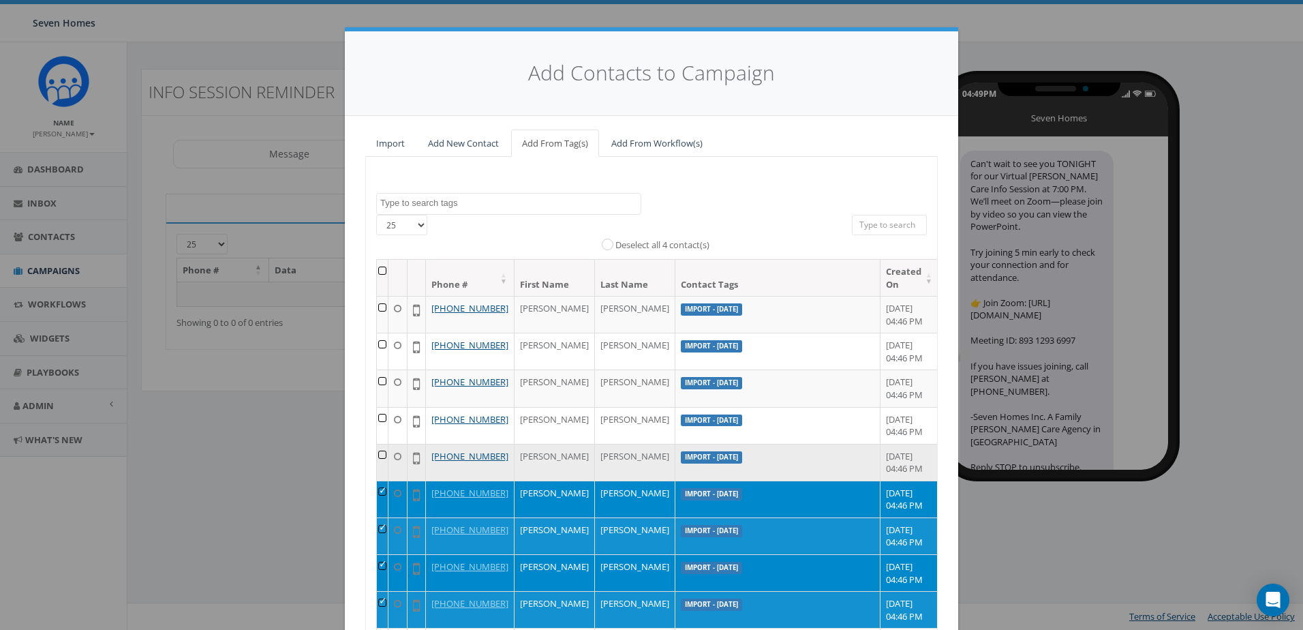
click at [381, 480] on td at bounding box center [383, 462] width 12 height 37
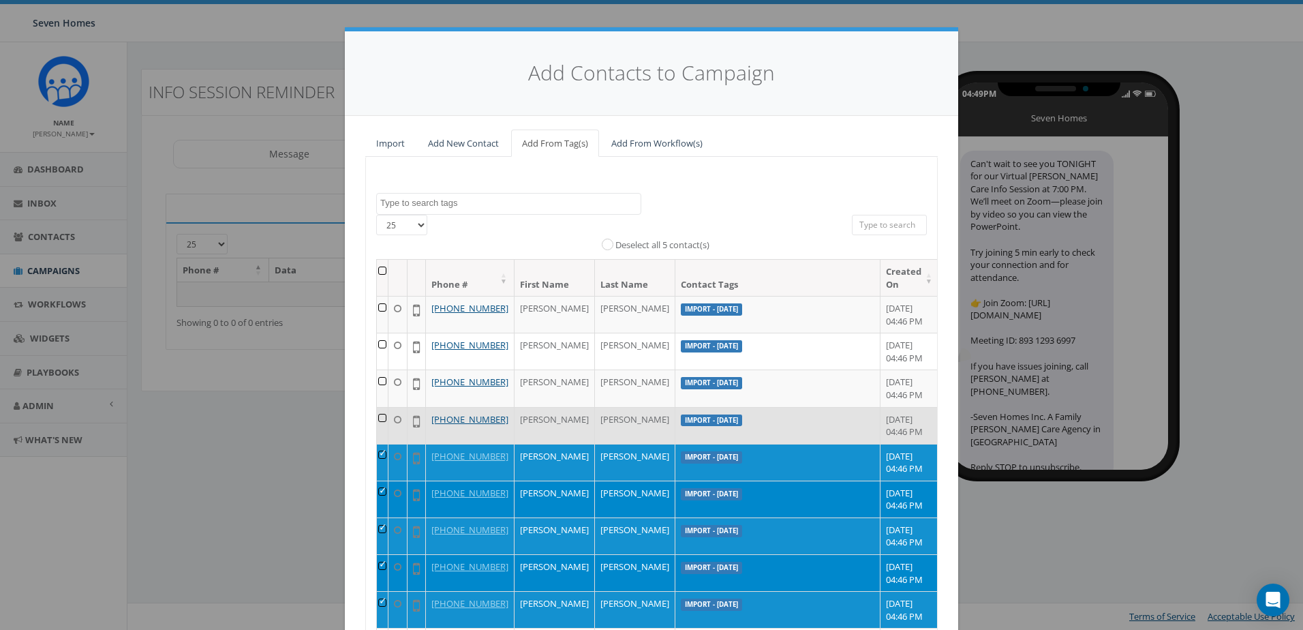
click at [387, 444] on td at bounding box center [383, 425] width 12 height 37
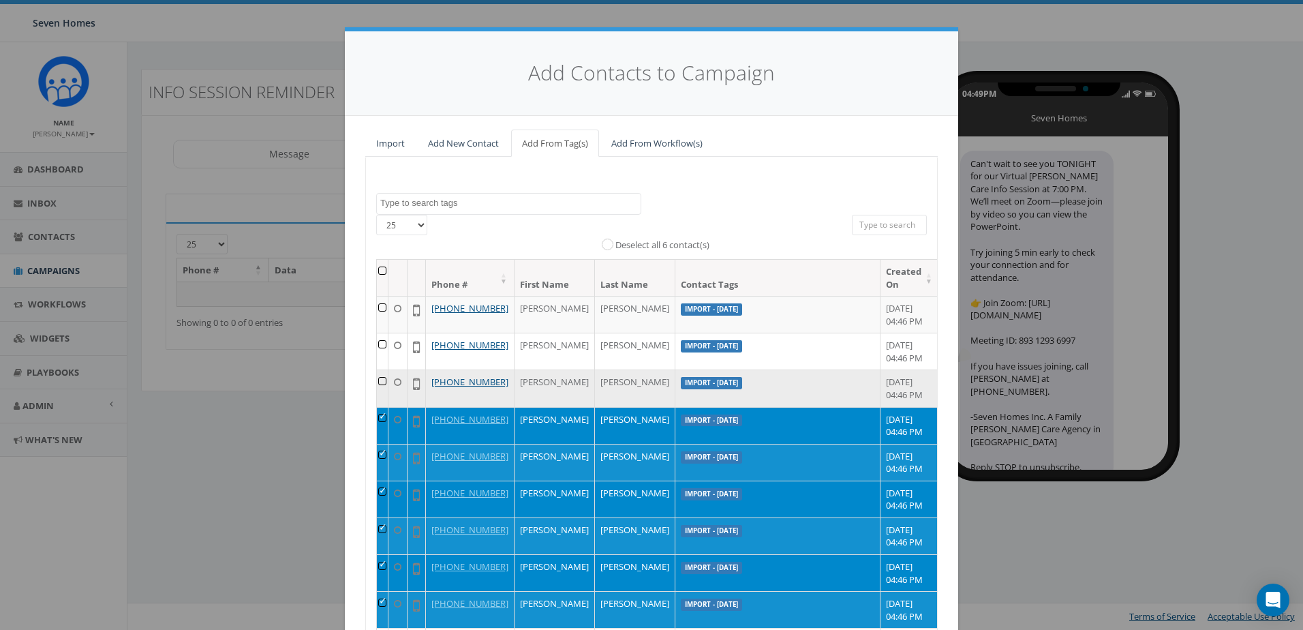
click at [385, 403] on td at bounding box center [383, 387] width 12 height 37
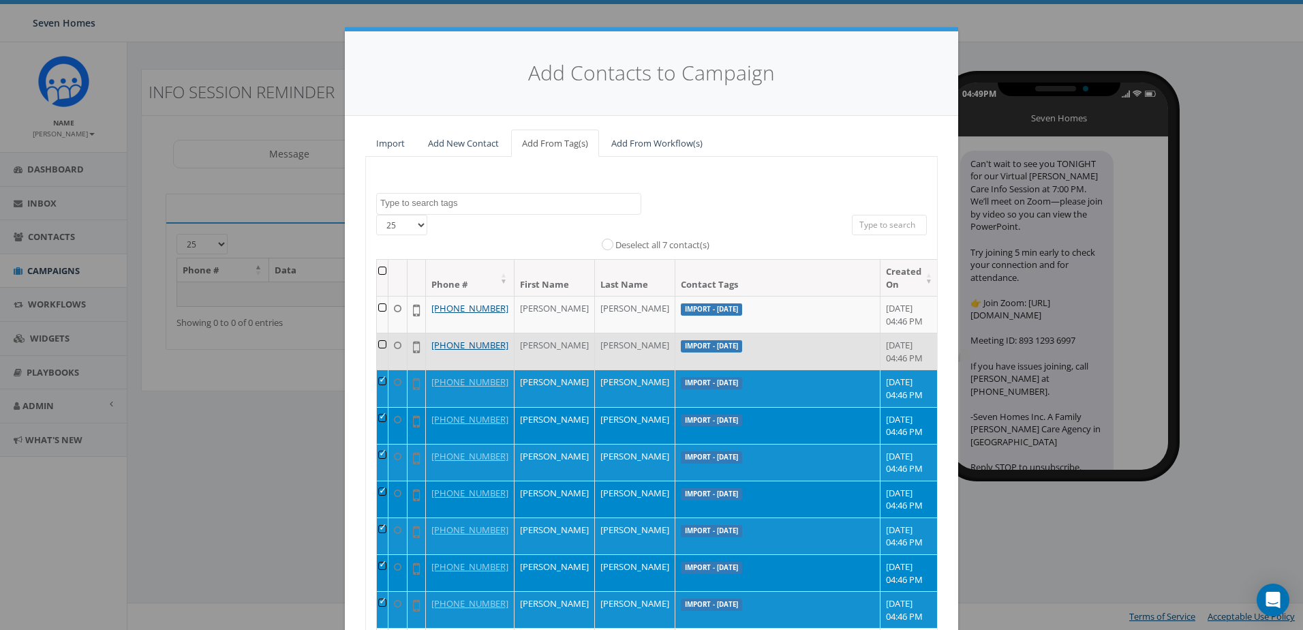
click at [382, 356] on td at bounding box center [383, 351] width 12 height 37
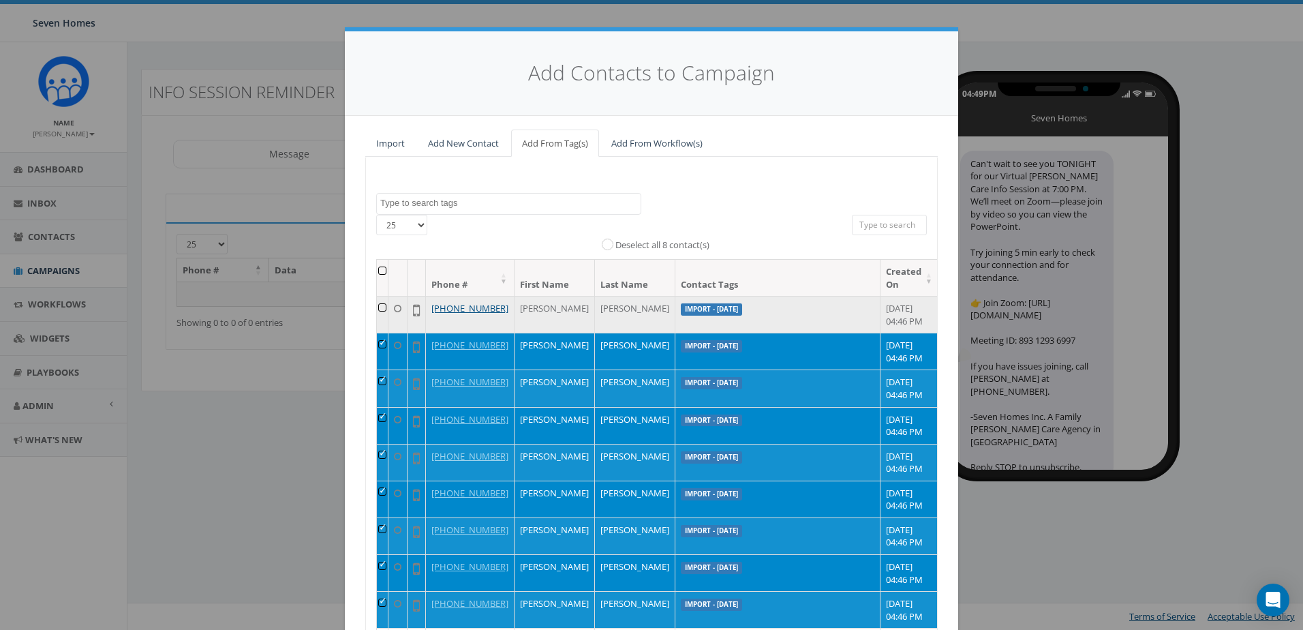
click at [384, 307] on td at bounding box center [383, 314] width 12 height 37
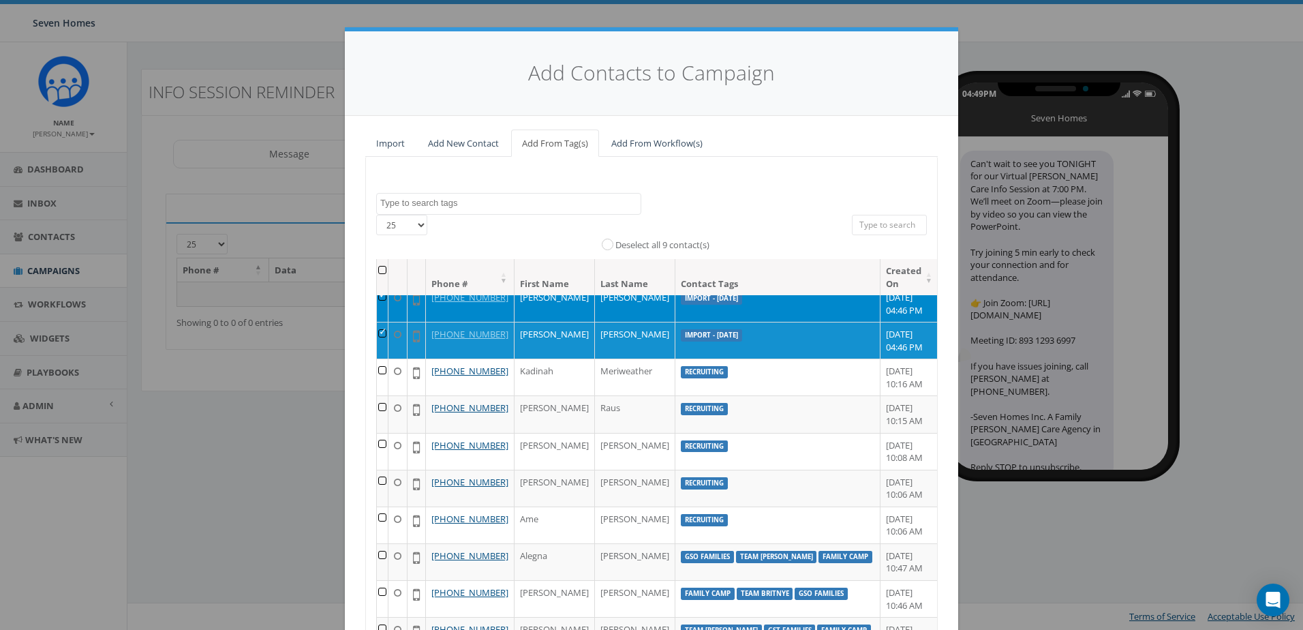
scroll to position [273, 0]
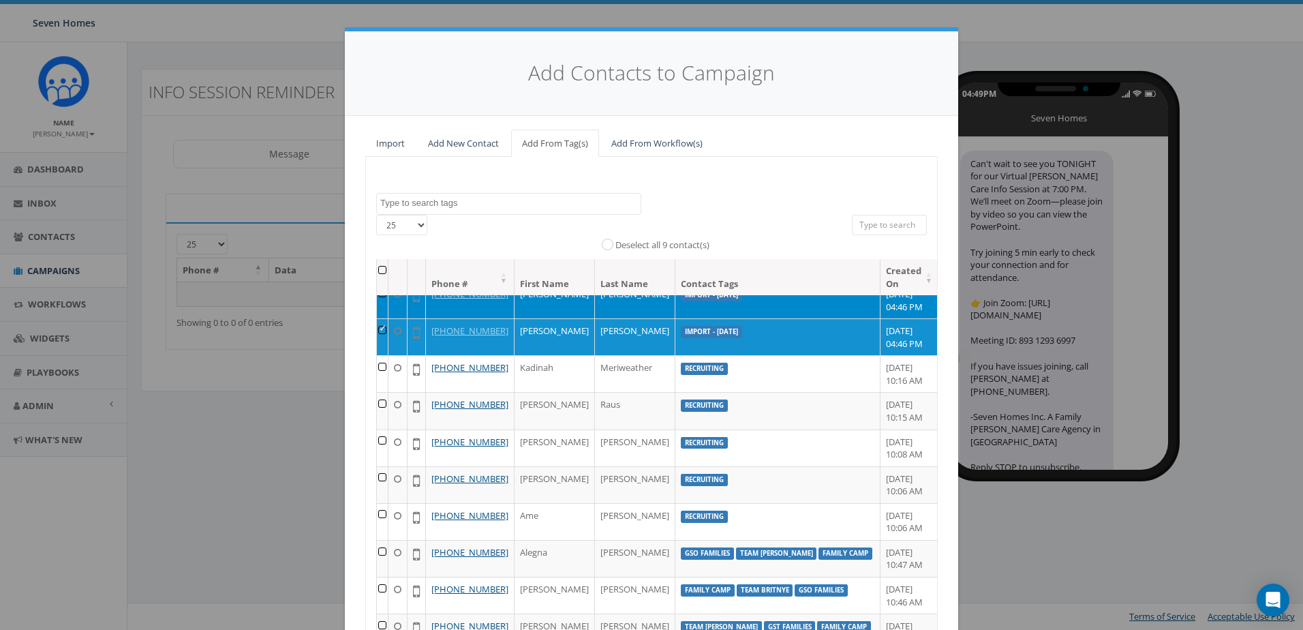
click at [851, 174] on div "2025/03/12 2025/03/13 2025/04/02 Board Members Donors Family Camp General Givin…" at bounding box center [651, 439] width 572 height 564
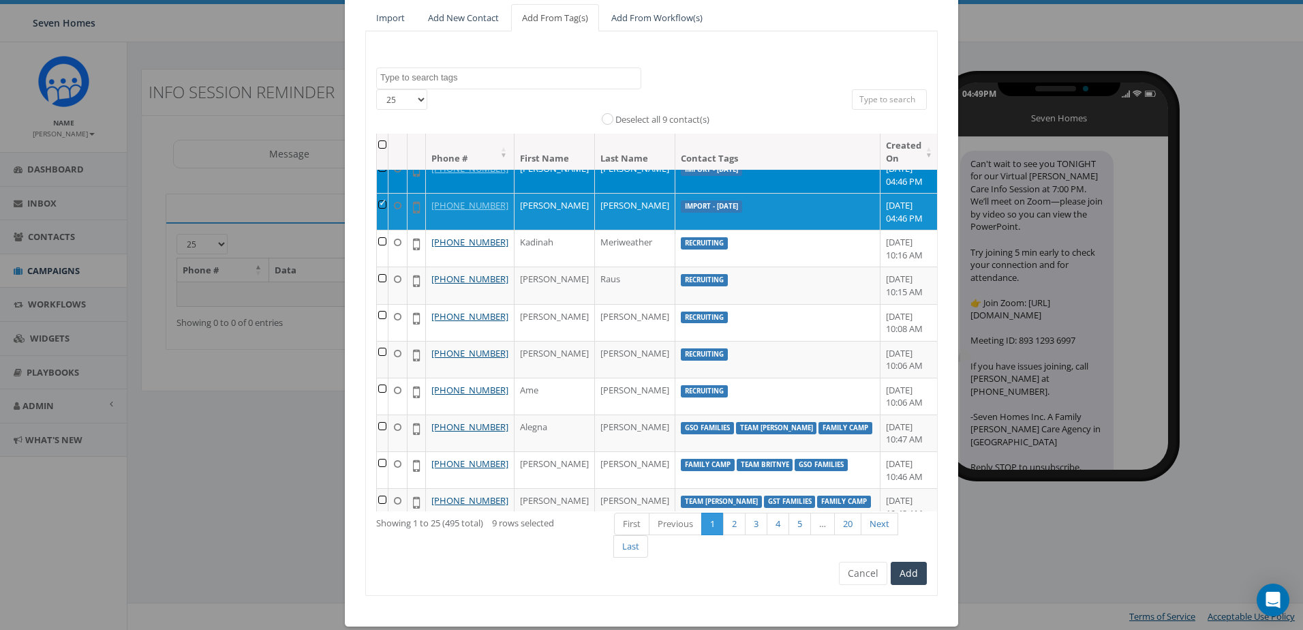
scroll to position [142, 0]
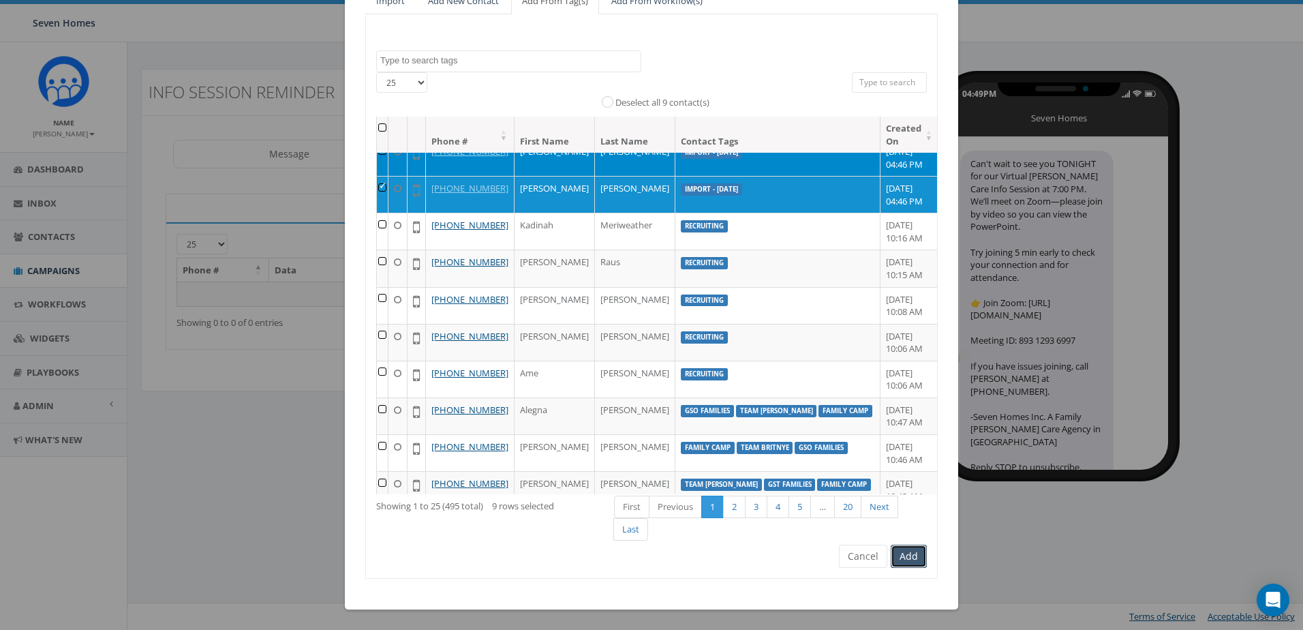
click at [910, 557] on button "Add" at bounding box center [909, 555] width 36 height 23
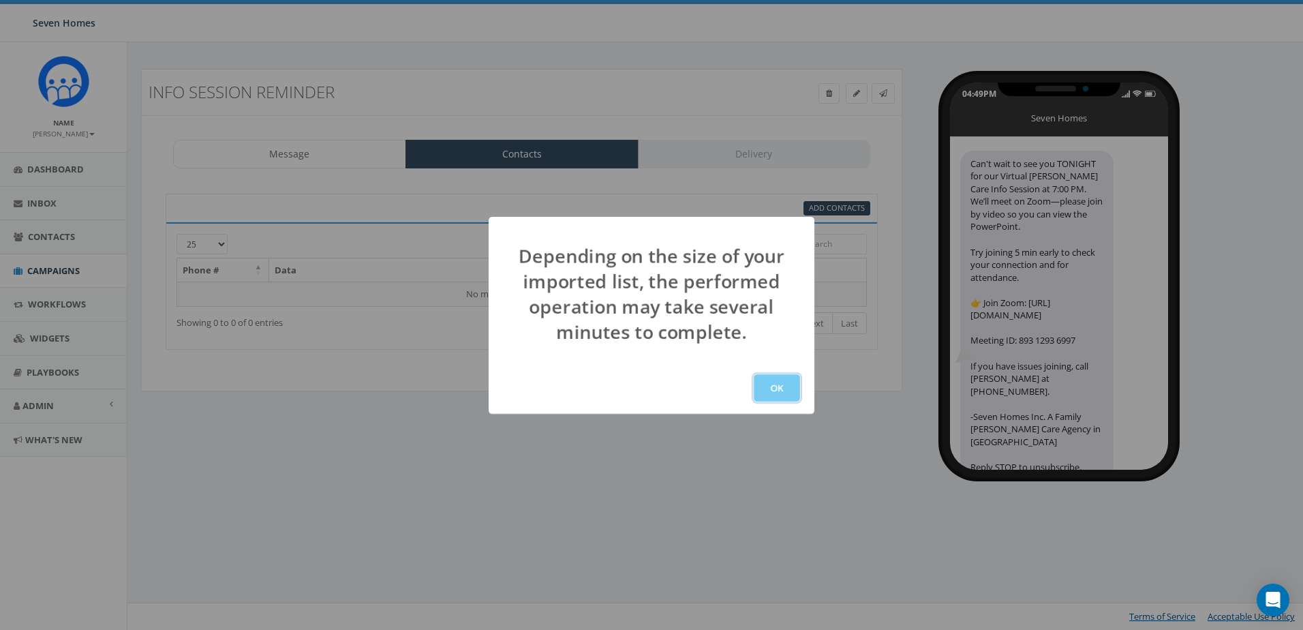
click at [771, 384] on button "OK" at bounding box center [777, 387] width 46 height 27
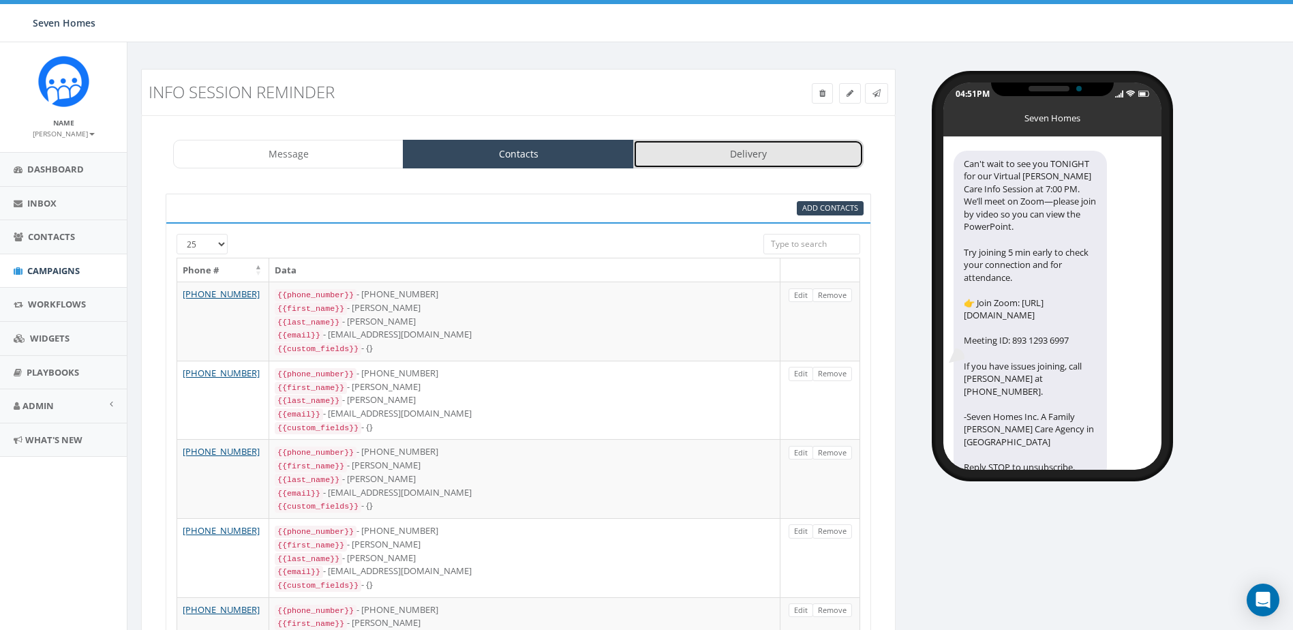
click at [726, 157] on link "Delivery" at bounding box center [748, 154] width 230 height 29
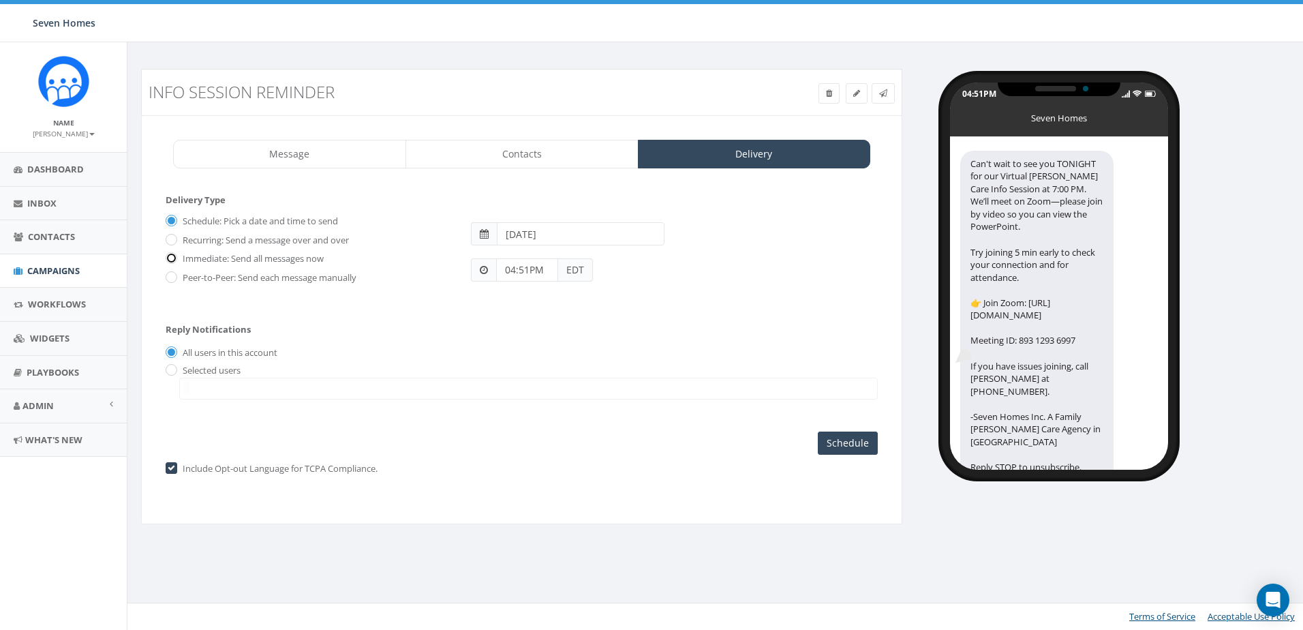
click at [174, 256] on input "Immediate: Send all messages now" at bounding box center [170, 259] width 9 height 9
radio input "true"
click at [171, 370] on input "radio" at bounding box center [170, 370] width 9 height 9
radio input "true"
click at [170, 352] on input "All users in this account" at bounding box center [170, 353] width 9 height 9
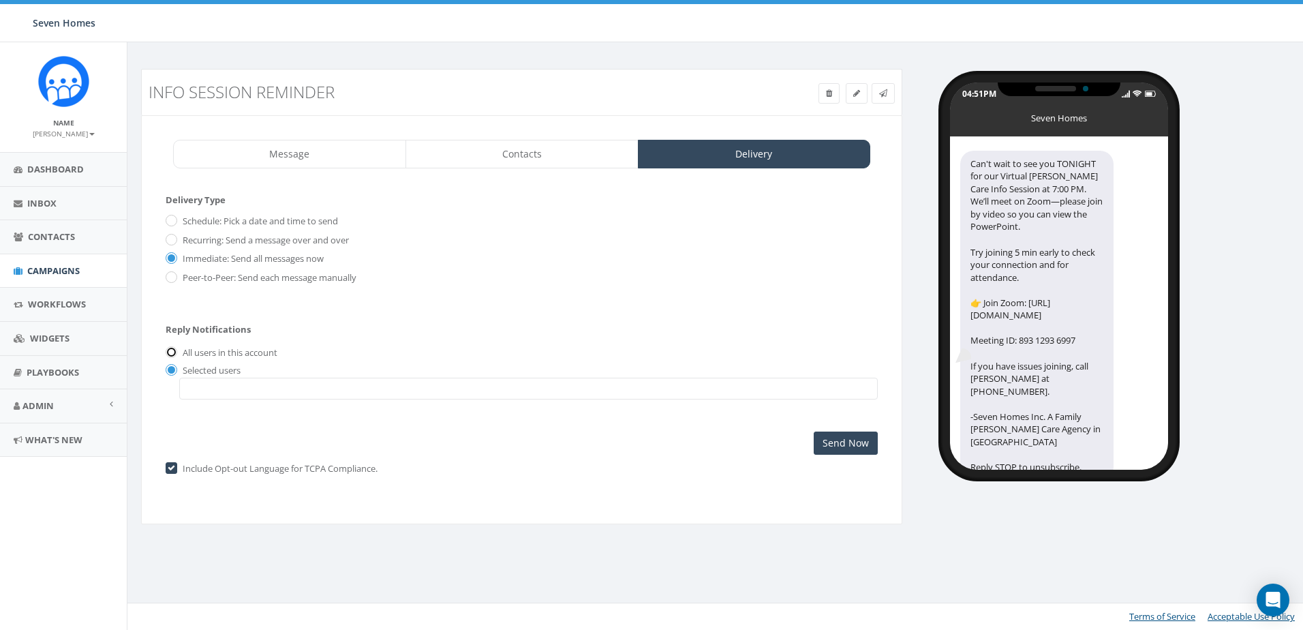
radio input "true"
click at [842, 431] on input "Send Now" at bounding box center [846, 442] width 64 height 23
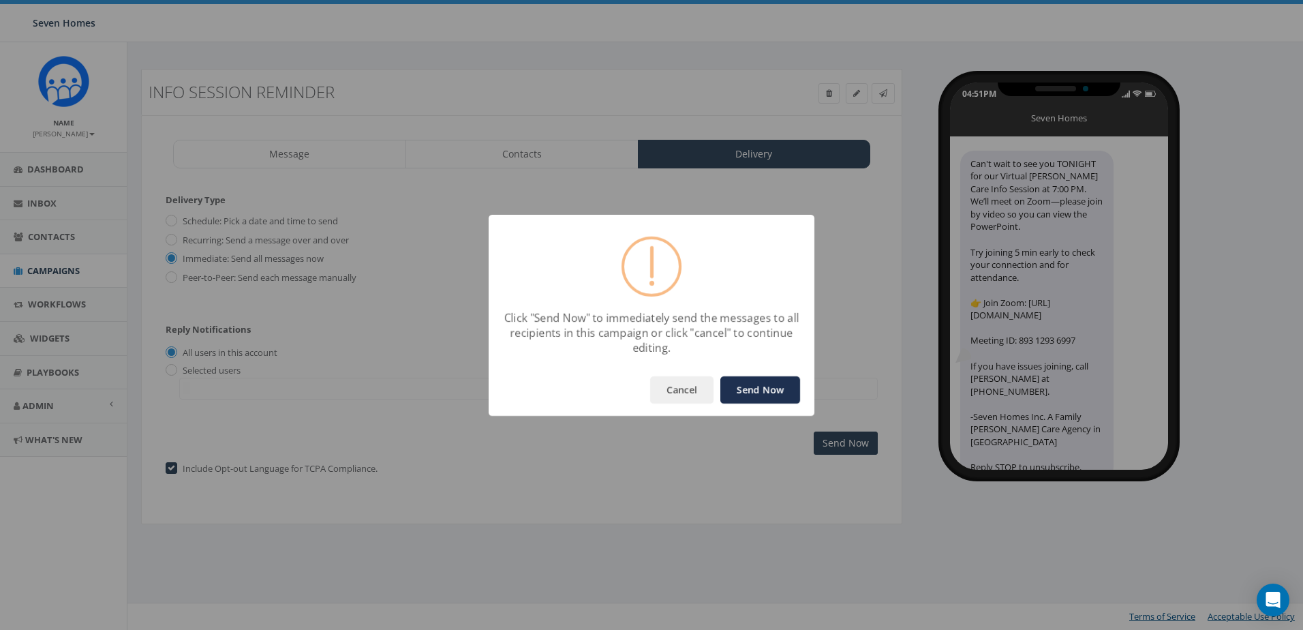
click at [763, 388] on button "Send Now" at bounding box center [760, 389] width 80 height 27
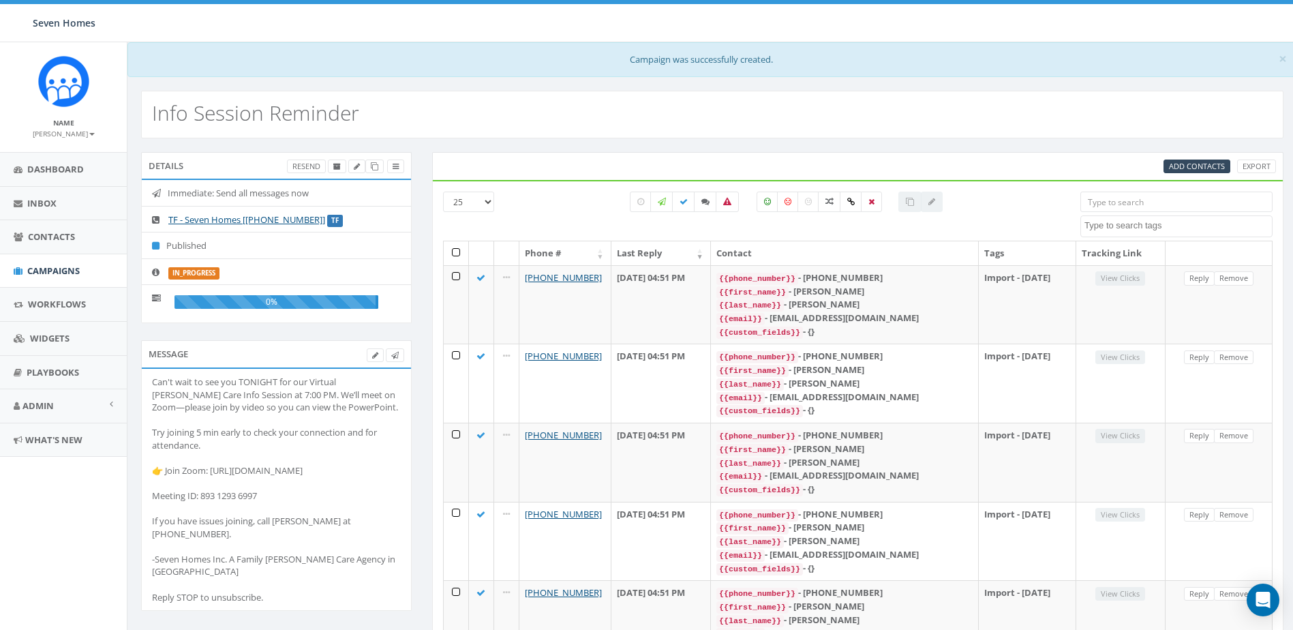
select select
